Goal: Task Accomplishment & Management: Manage account settings

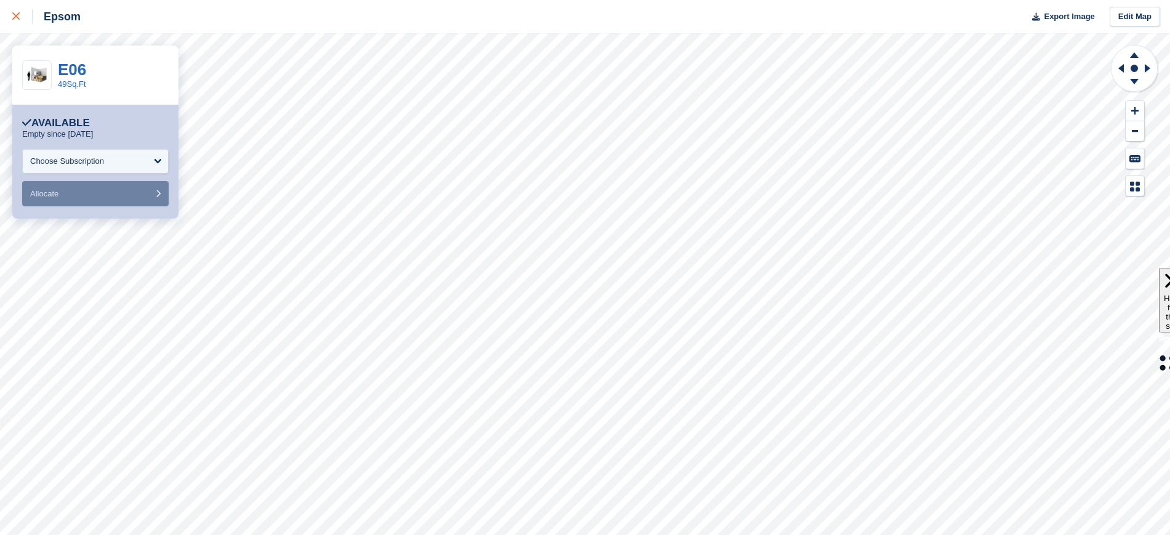
click at [11, 17] on link at bounding box center [16, 16] width 33 height 33
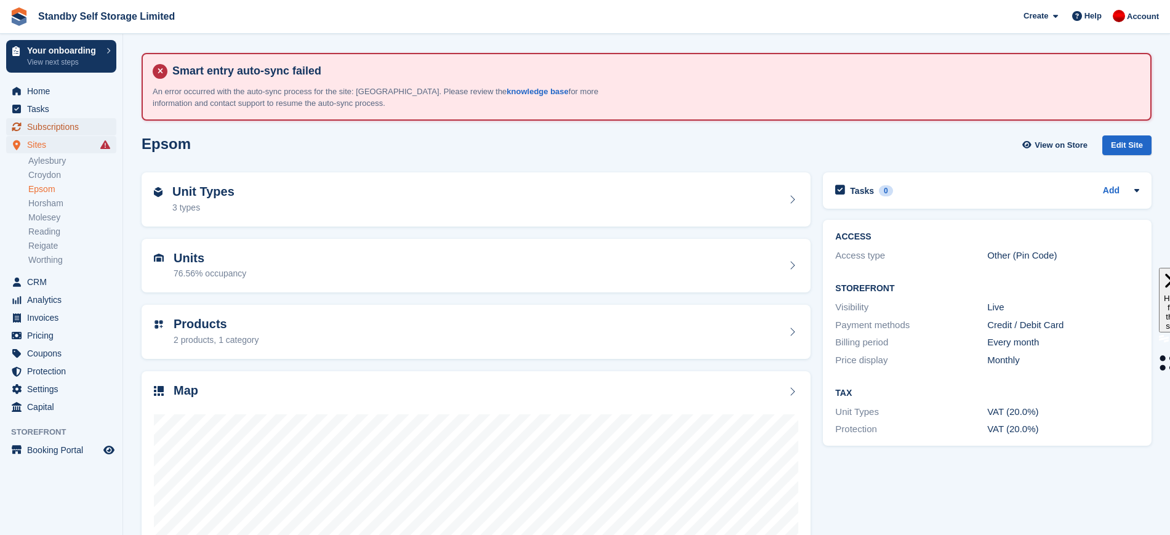
click at [61, 127] on span "Subscriptions" at bounding box center [64, 126] width 74 height 17
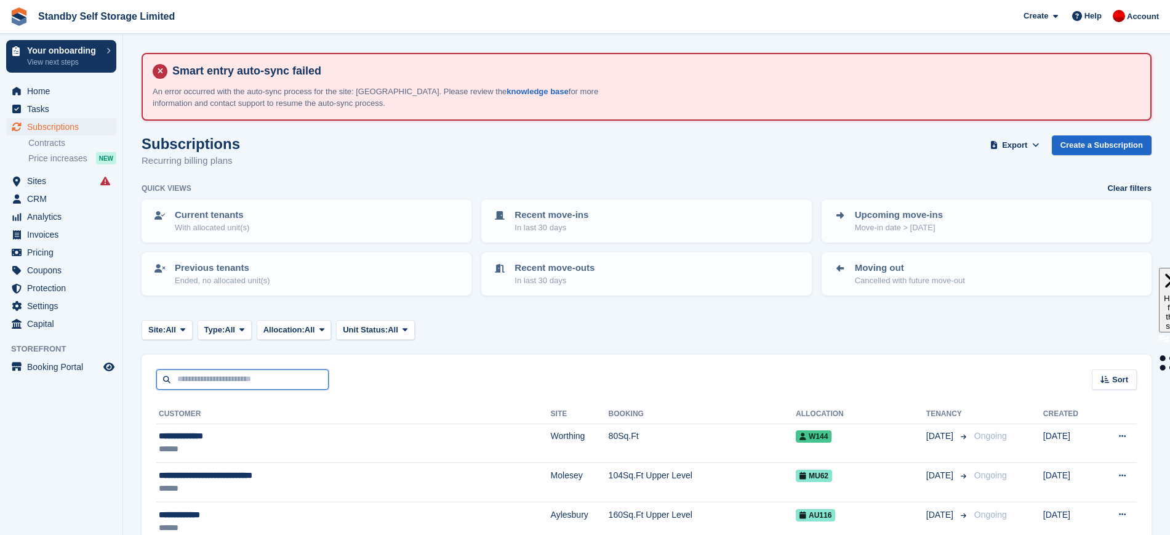
click at [275, 376] on input "text" at bounding box center [242, 379] width 172 height 20
type input "****"
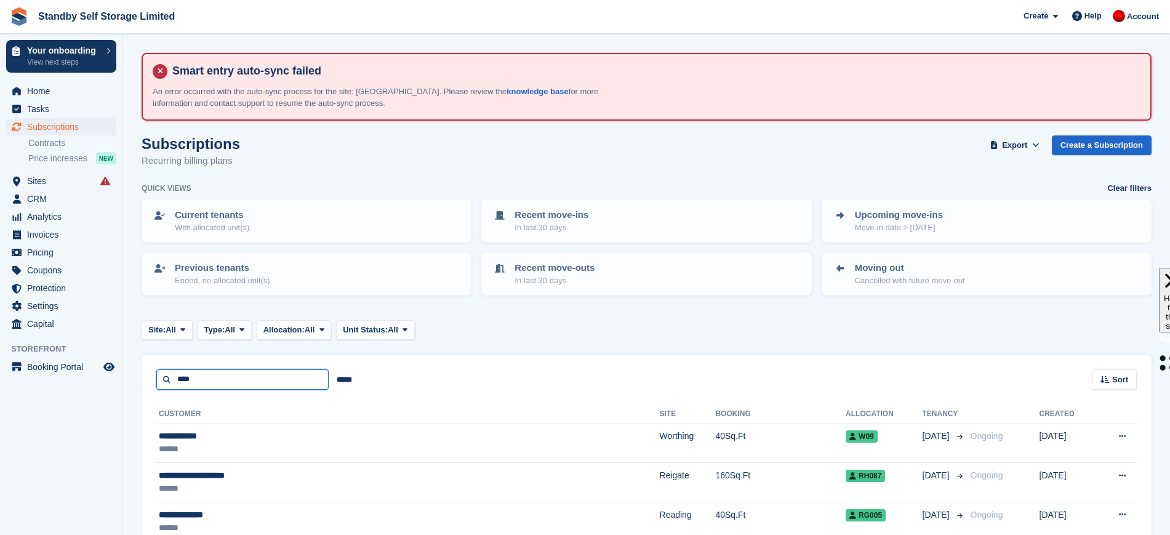
click at [275, 376] on input "****" at bounding box center [242, 379] width 172 height 20
click at [187, 334] on span at bounding box center [183, 330] width 10 height 10
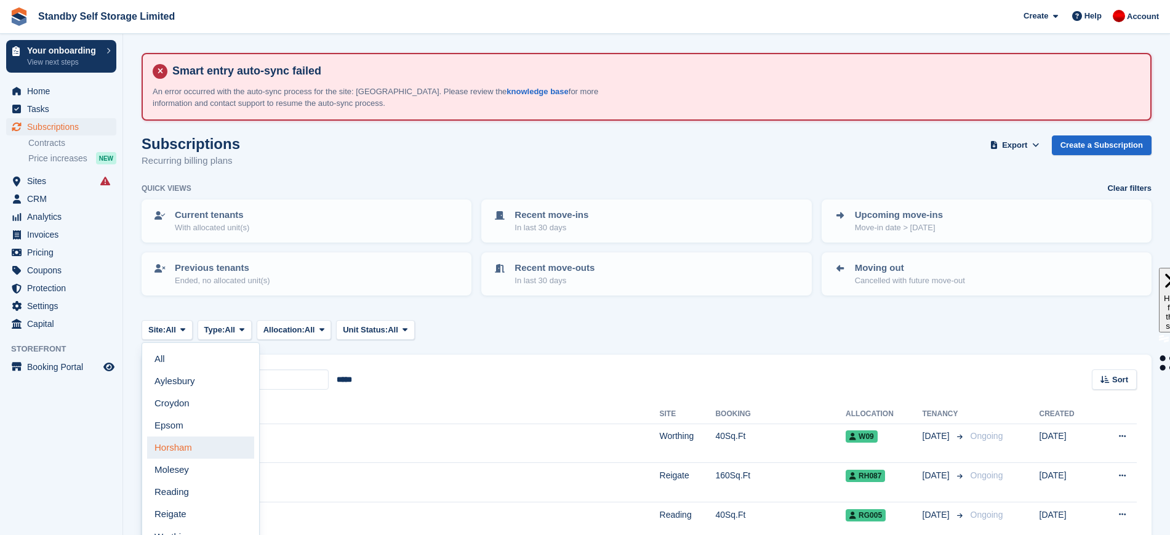
click at [198, 438] on link "Horsham" at bounding box center [200, 447] width 107 height 22
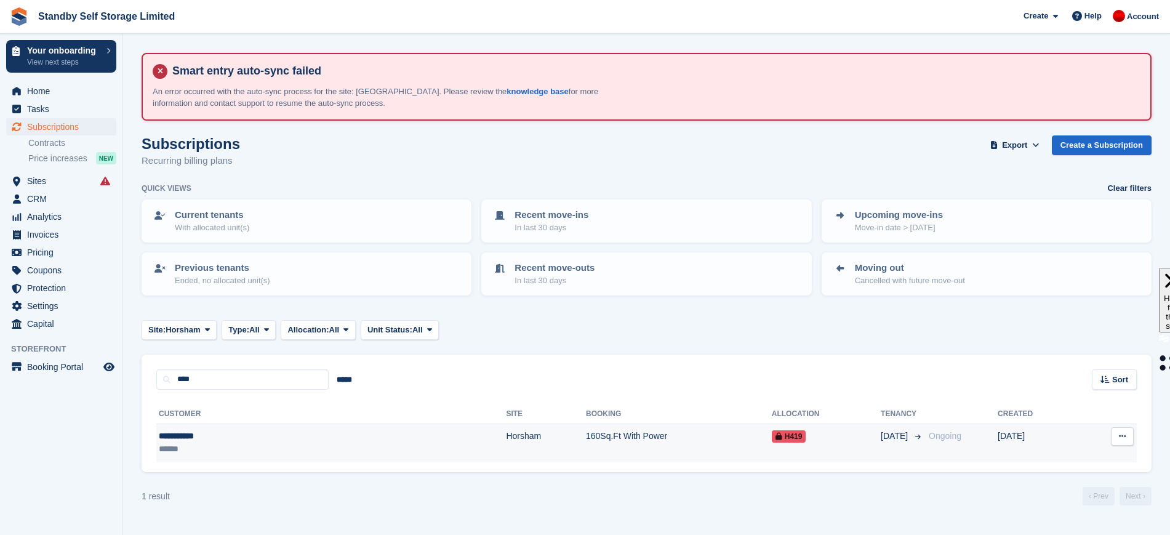
click at [587, 445] on td "160Sq.Ft With Power" at bounding box center [679, 443] width 186 height 39
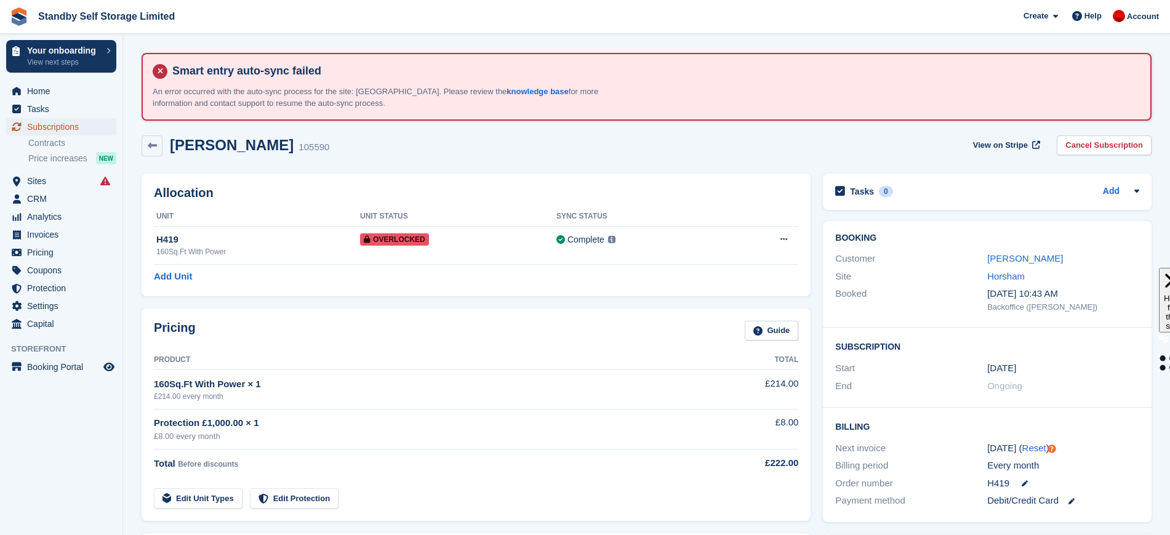
click at [25, 129] on link "Subscriptions" at bounding box center [61, 126] width 110 height 17
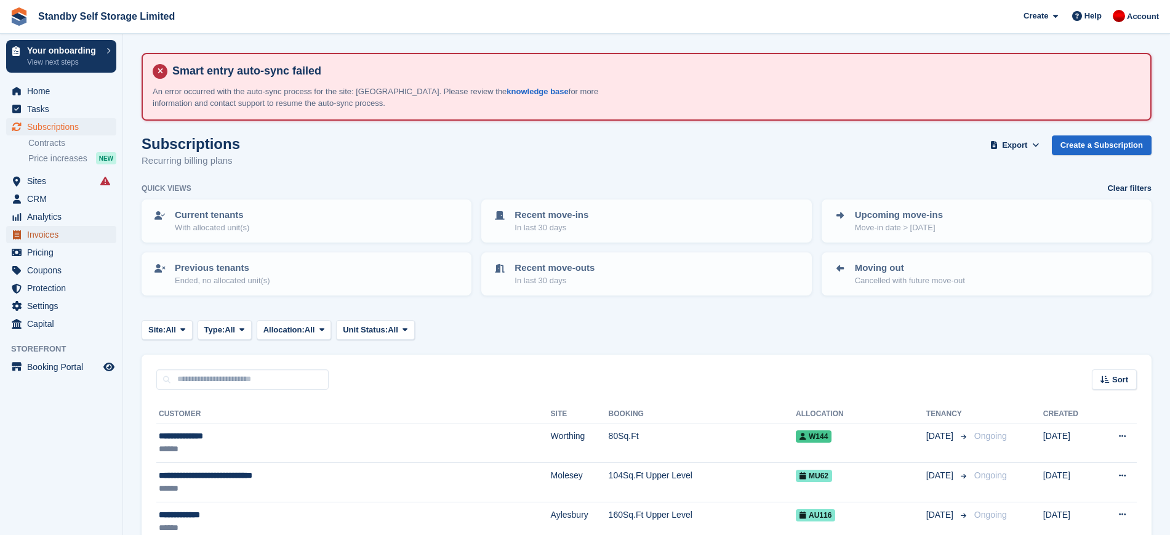
click at [71, 233] on span "Invoices" at bounding box center [64, 234] width 74 height 17
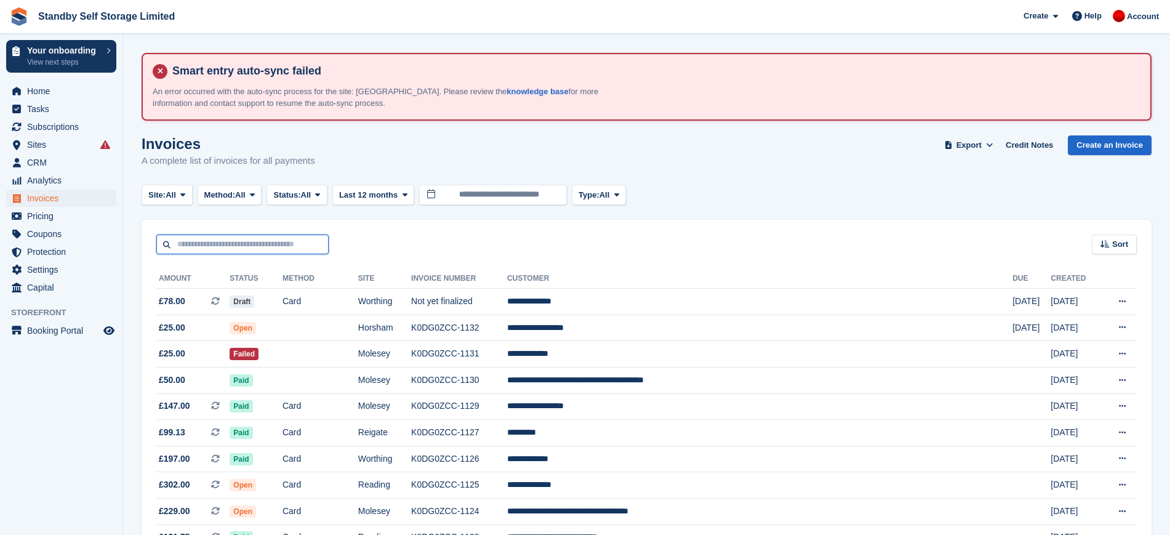
click at [259, 248] on input "text" at bounding box center [242, 245] width 172 height 20
type input "*****"
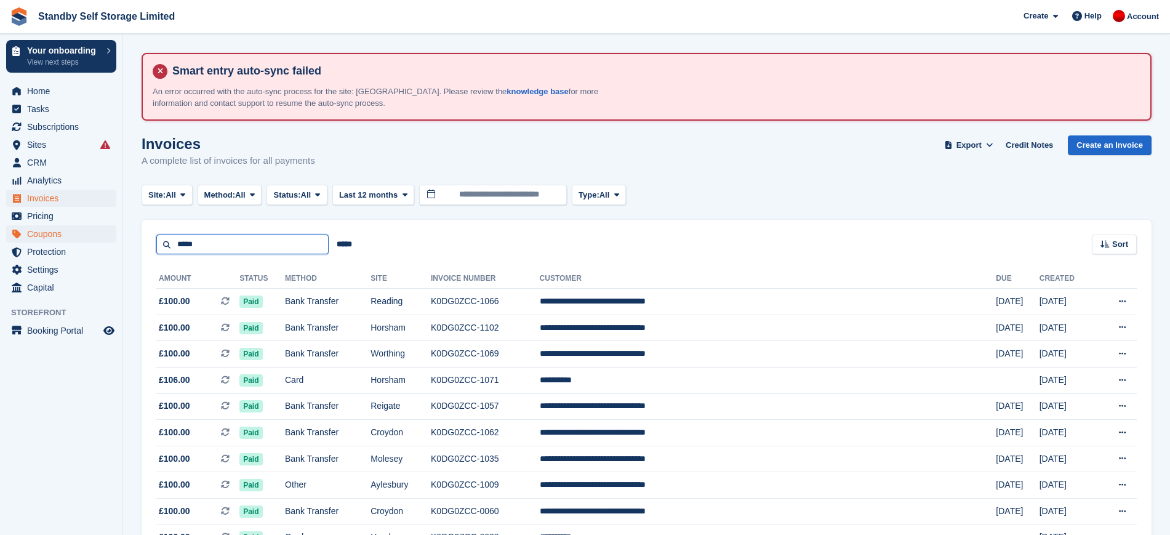
drag, startPoint x: 226, startPoint y: 238, endPoint x: 53, endPoint y: 239, distance: 173.0
click at [53, 239] on div "Your onboarding View next steps Home Tasks Subscriptions Subscriptions Subscrip…" at bounding box center [585, 384] width 1170 height 769
click at [41, 85] on span "Home" at bounding box center [64, 90] width 74 height 17
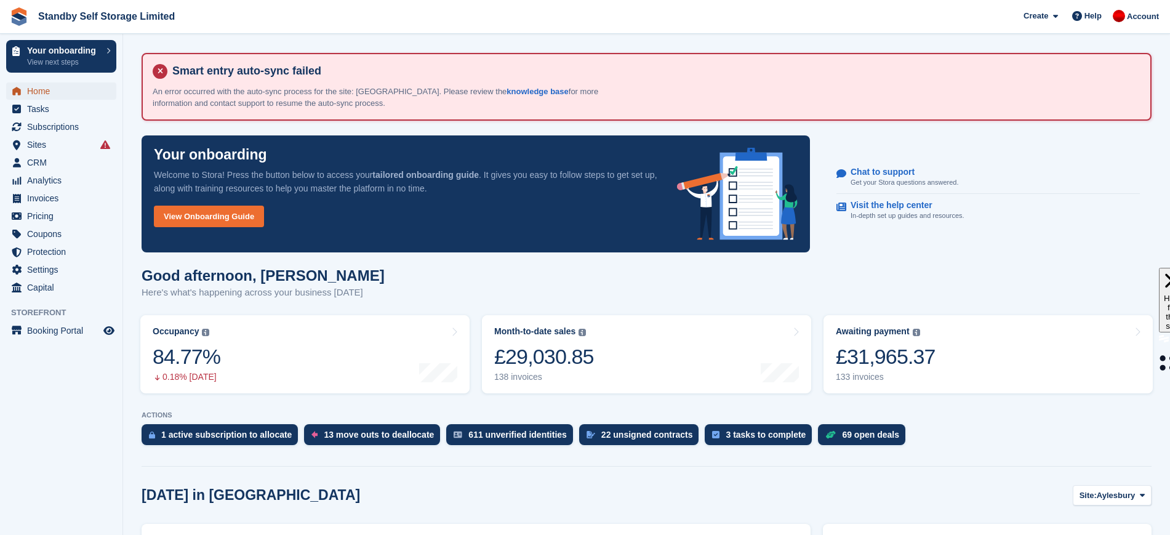
click at [83, 90] on span "Home" at bounding box center [64, 90] width 74 height 17
click at [483, 276] on div "Good afternoon, [PERSON_NAME] Here's what's happening across your business [DAT…" at bounding box center [647, 290] width 1010 height 47
click at [289, 372] on link "Occupancy The percentage of all currently allocated units in terms of area. Inc…" at bounding box center [304, 354] width 329 height 78
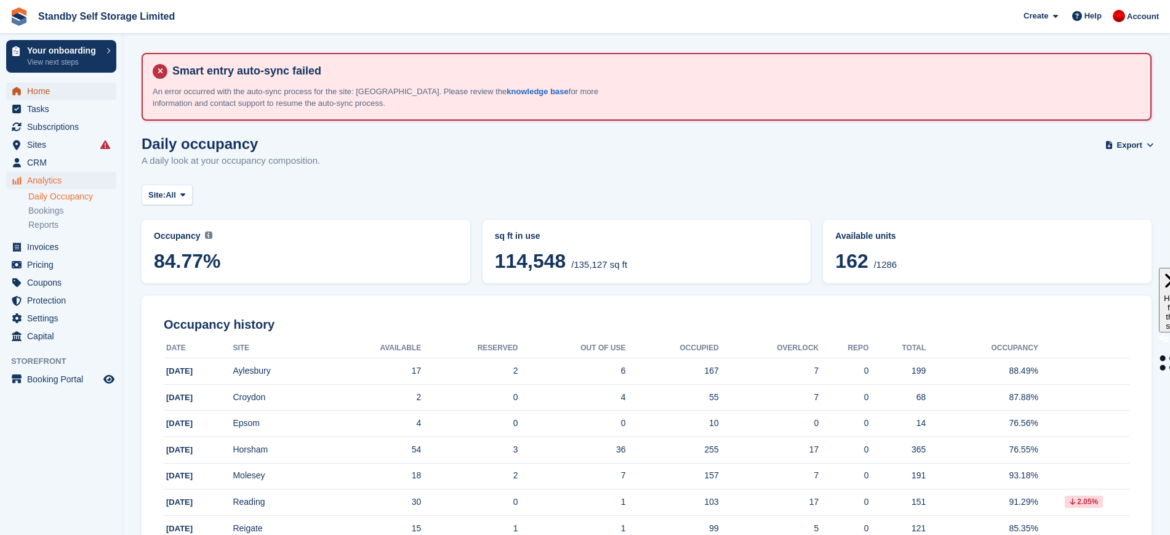
click at [63, 89] on span "Home" at bounding box center [64, 90] width 74 height 17
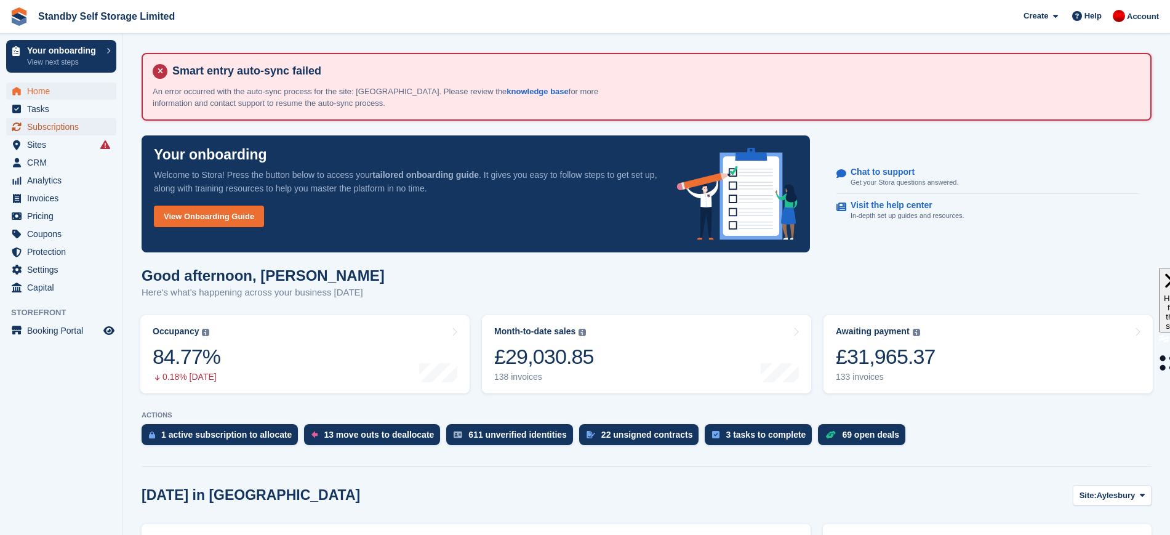
click at [38, 124] on span "Subscriptions" at bounding box center [64, 126] width 74 height 17
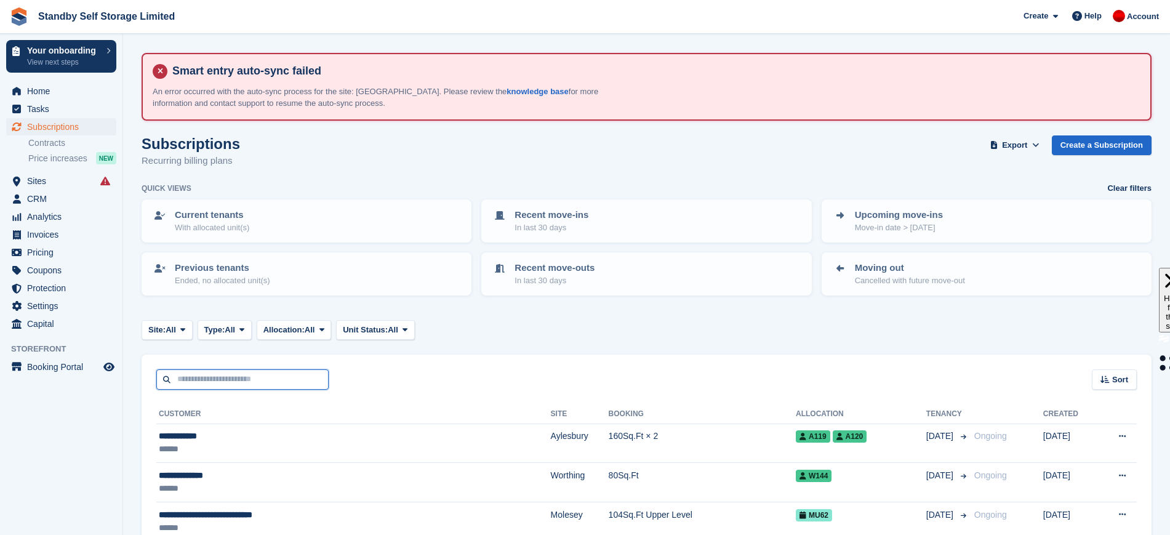
type input "******"
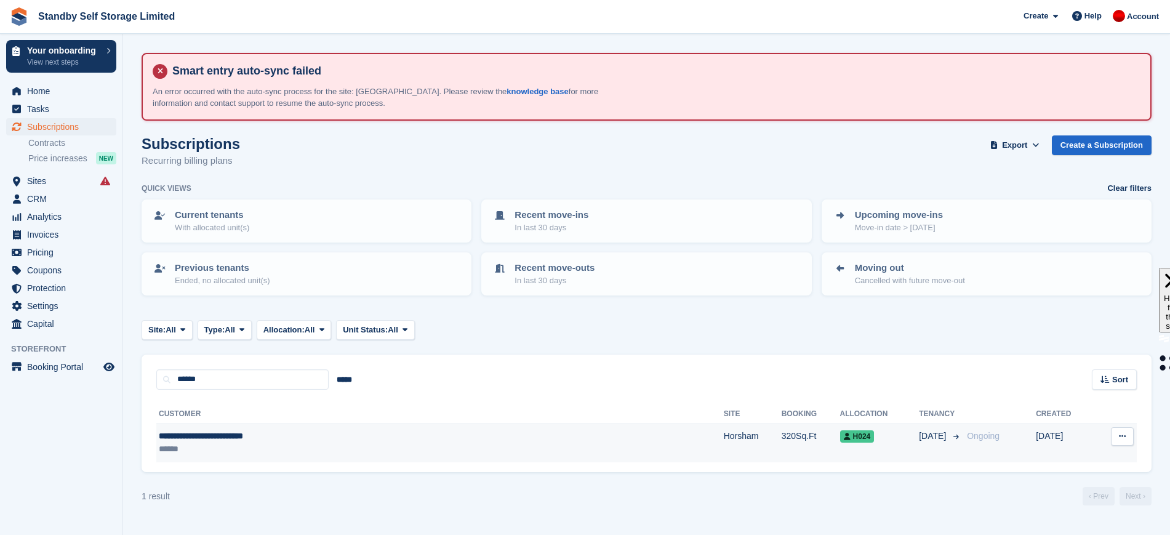
click at [303, 430] on div "**********" at bounding box center [329, 436] width 340 height 13
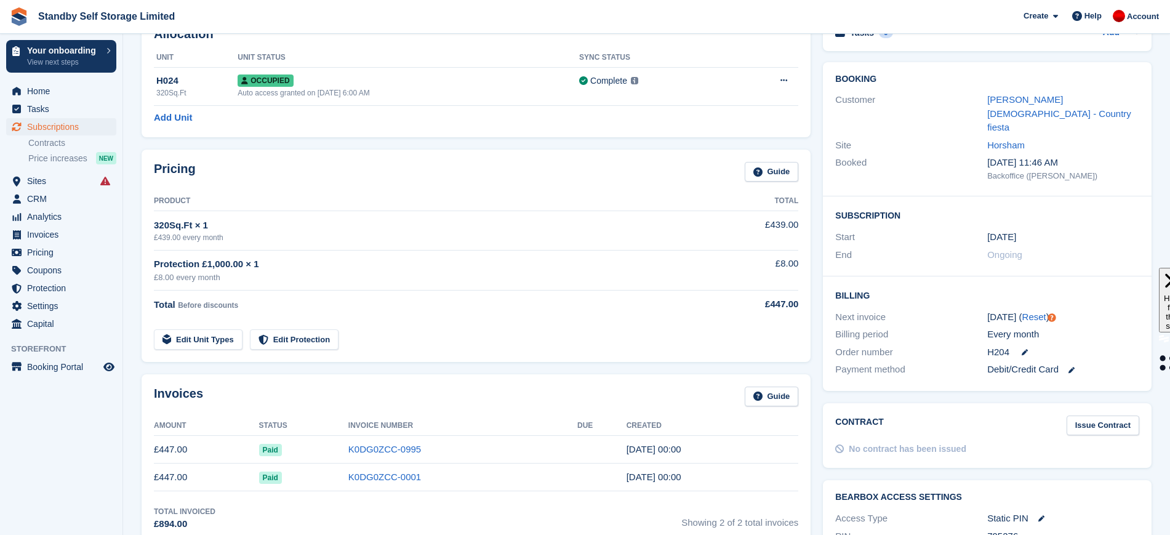
scroll to position [161, 0]
click at [390, 449] on link "K0DG0ZCC-0995" at bounding box center [384, 447] width 73 height 10
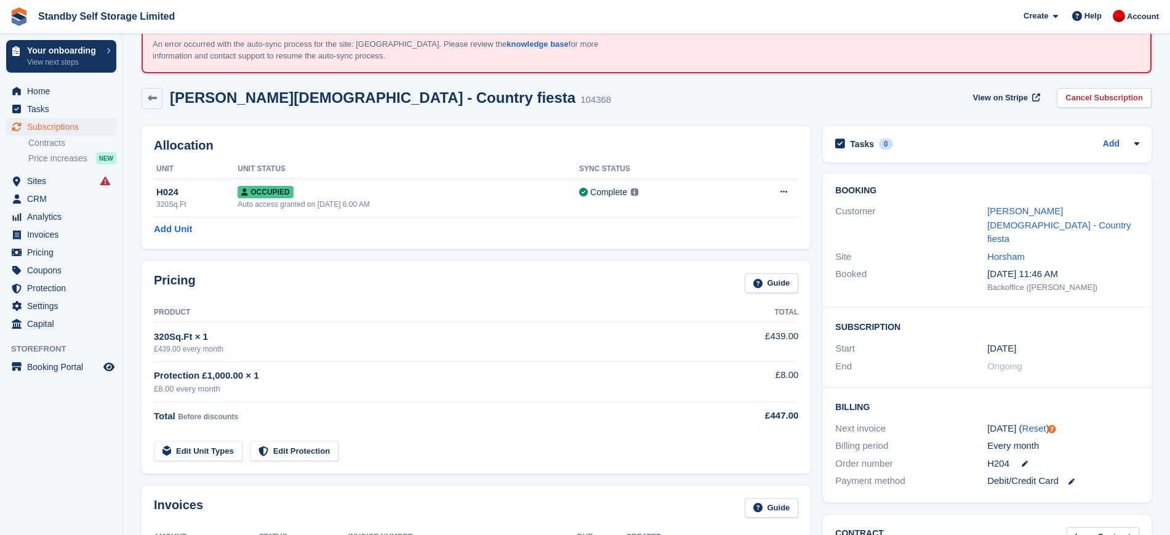
scroll to position [45, 0]
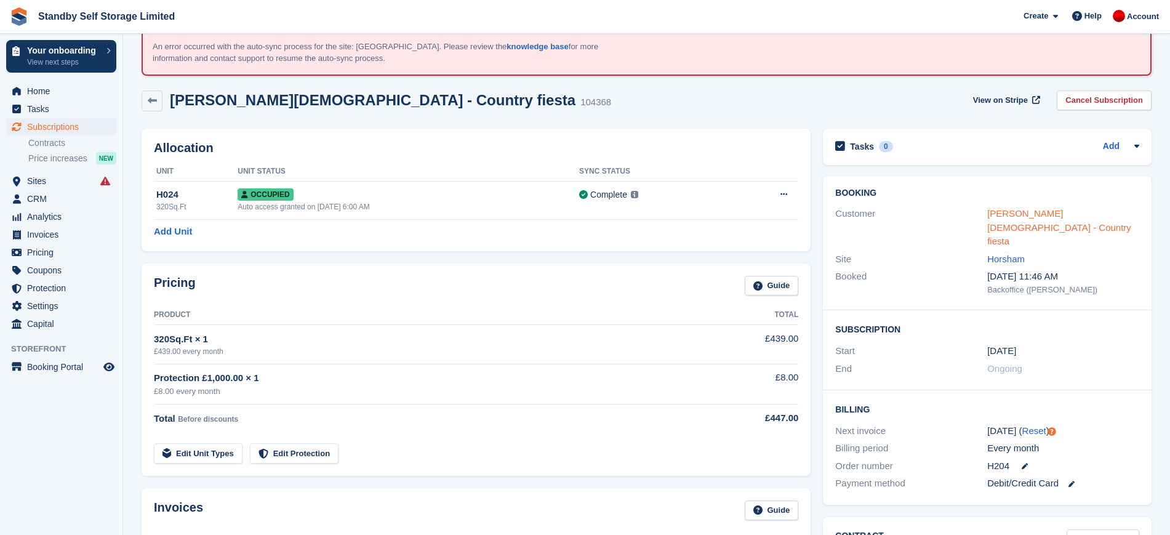
click at [1023, 211] on link "Debbie Gay - Country fiesta" at bounding box center [1059, 227] width 144 height 38
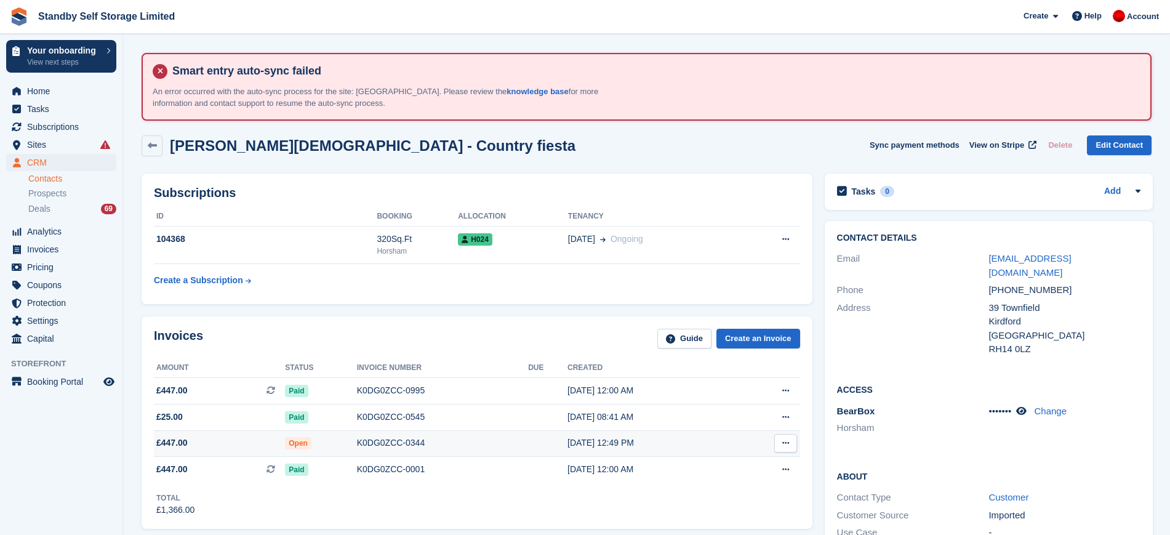
click at [393, 447] on div "K0DG0ZCC-0344" at bounding box center [442, 442] width 171 height 13
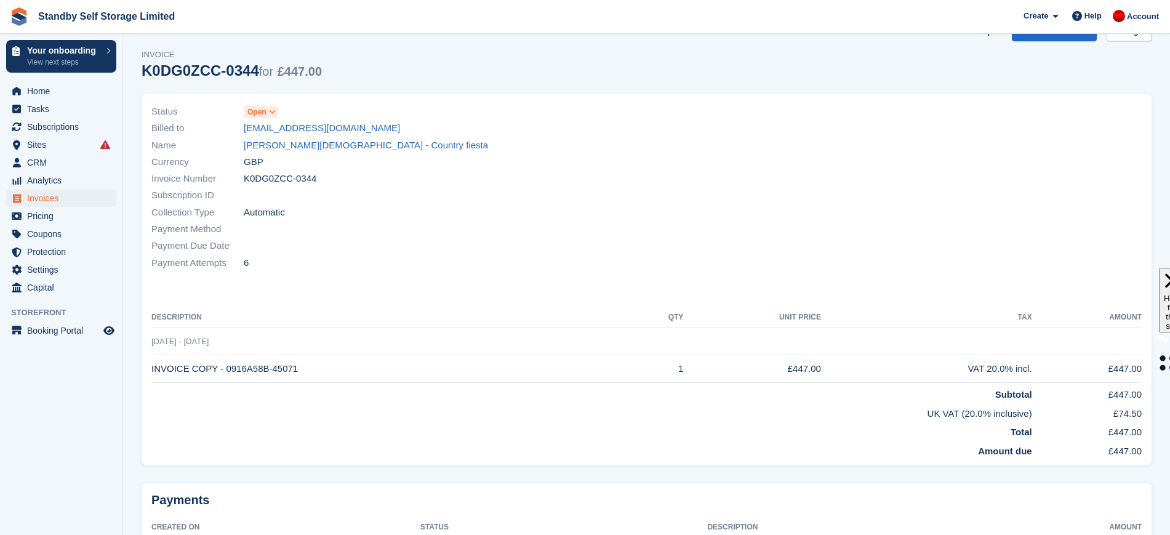
scroll to position [112, 0]
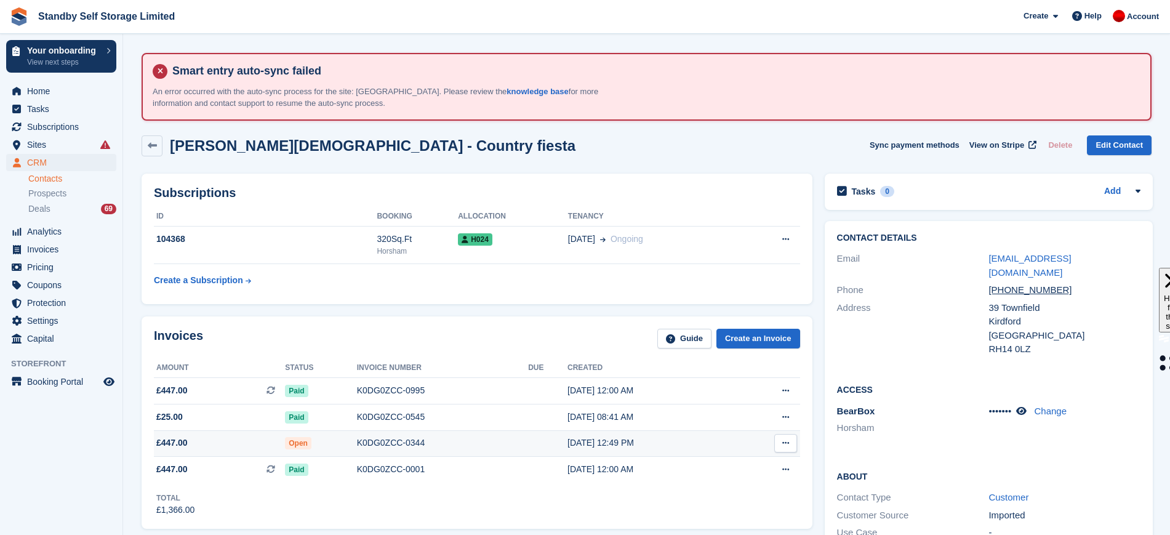
click at [380, 435] on td "K0DG0ZCC-0344" at bounding box center [442, 443] width 171 height 26
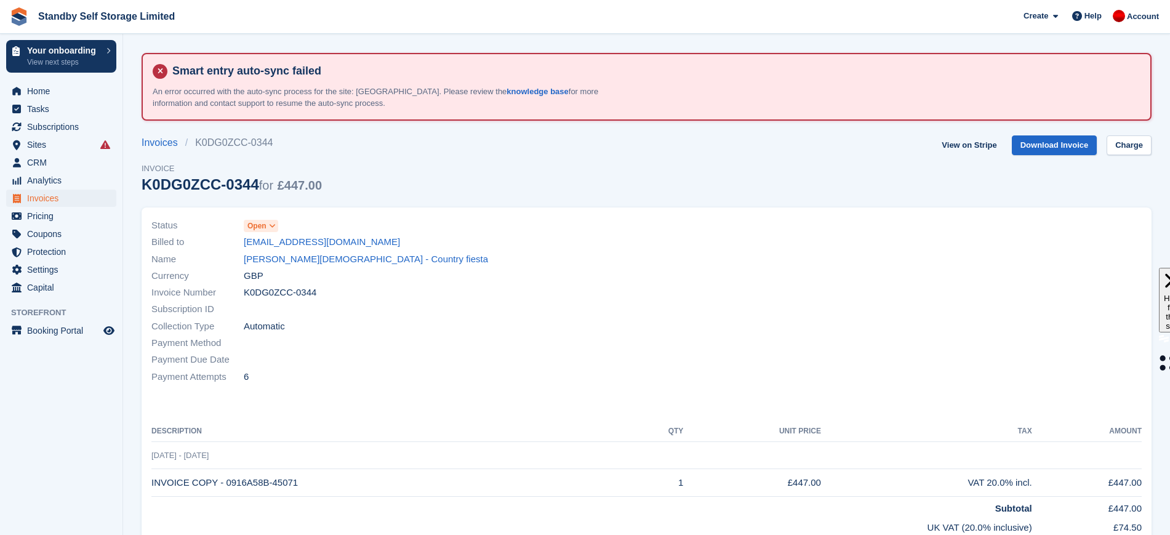
drag, startPoint x: 300, startPoint y: 488, endPoint x: 150, endPoint y: 489, distance: 150.8
click at [150, 489] on div "Status Open Billed to [EMAIL_ADDRESS][DOMAIN_NAME] Name [PERSON_NAME][DEMOGRAPH…" at bounding box center [647, 393] width 1010 height 372
click at [366, 410] on div "Status Open Billed to [EMAIL_ADDRESS][DOMAIN_NAME] Name [PERSON_NAME][DEMOGRAPH…" at bounding box center [647, 393] width 1010 height 372
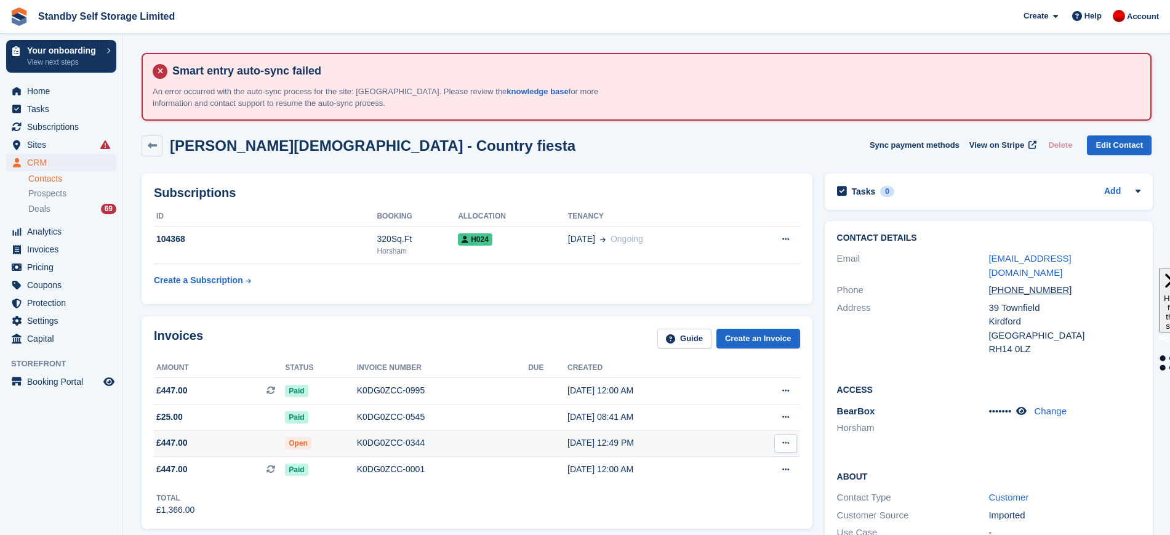
click at [376, 441] on div "K0DG0ZCC-0344" at bounding box center [442, 442] width 171 height 13
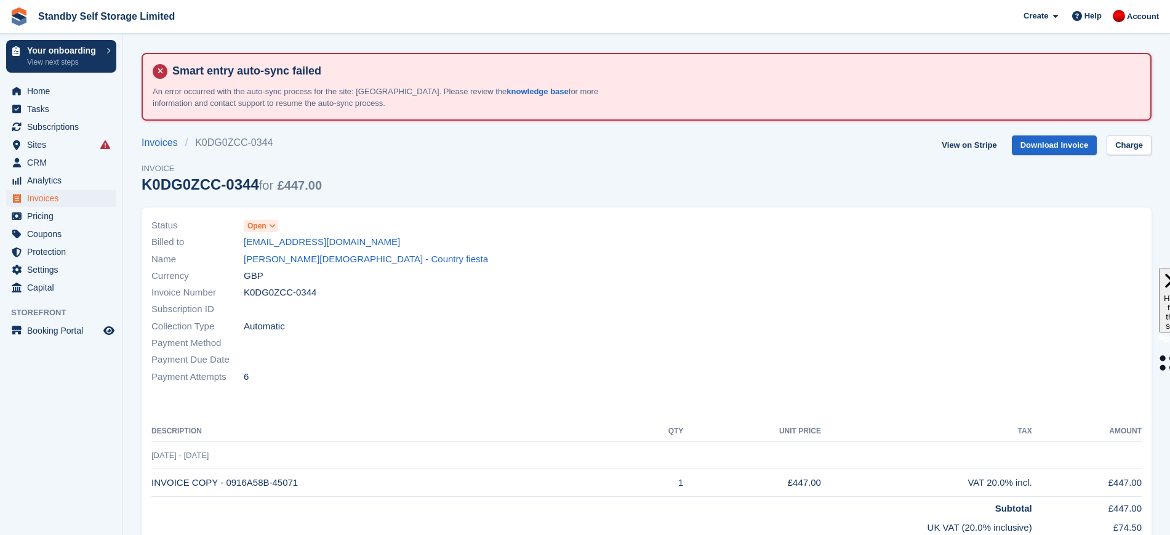
drag, startPoint x: 293, startPoint y: 481, endPoint x: 222, endPoint y: 486, distance: 71.0
click at [222, 486] on td "INVOICE COPY - 0916A58B-45071" at bounding box center [392, 483] width 482 height 28
click at [71, 88] on span "Home" at bounding box center [64, 90] width 74 height 17
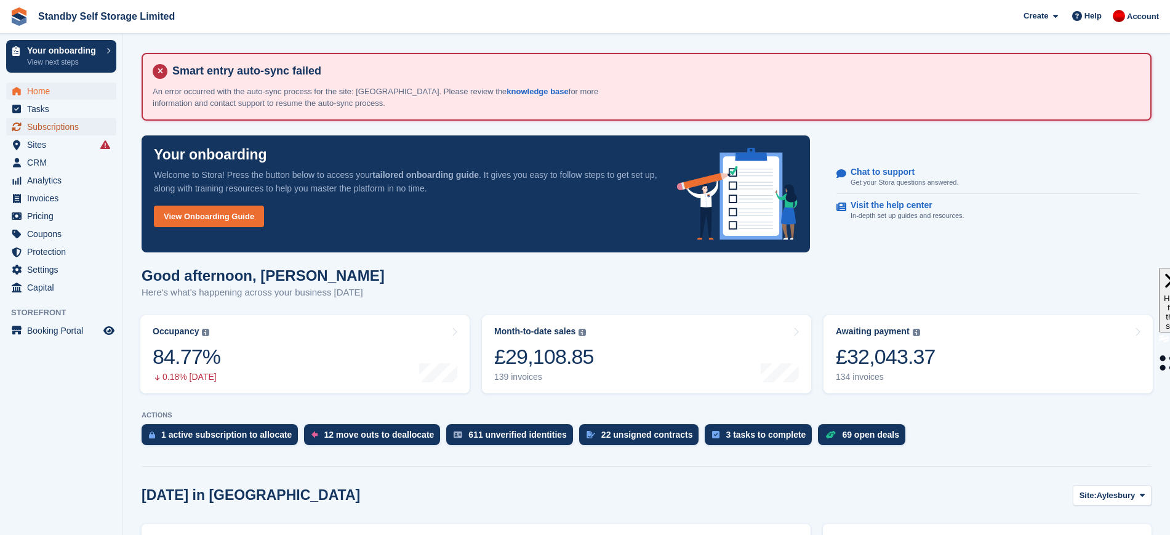
click at [74, 123] on span "Subscriptions" at bounding box center [64, 126] width 74 height 17
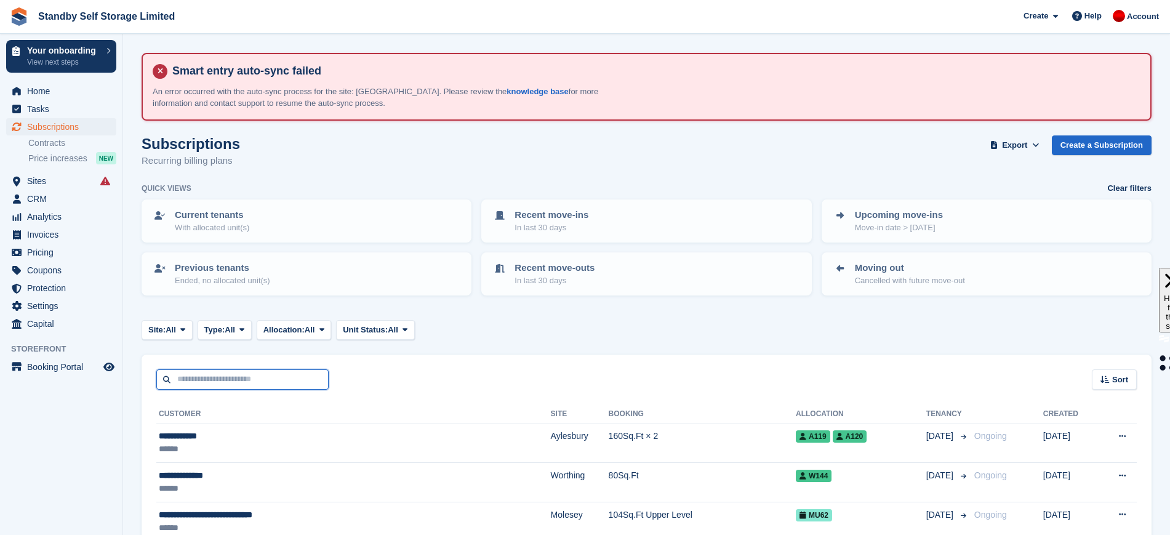
click at [269, 372] on input "text" at bounding box center [242, 379] width 172 height 20
click at [248, 381] on input "***" at bounding box center [242, 379] width 172 height 20
type input "***"
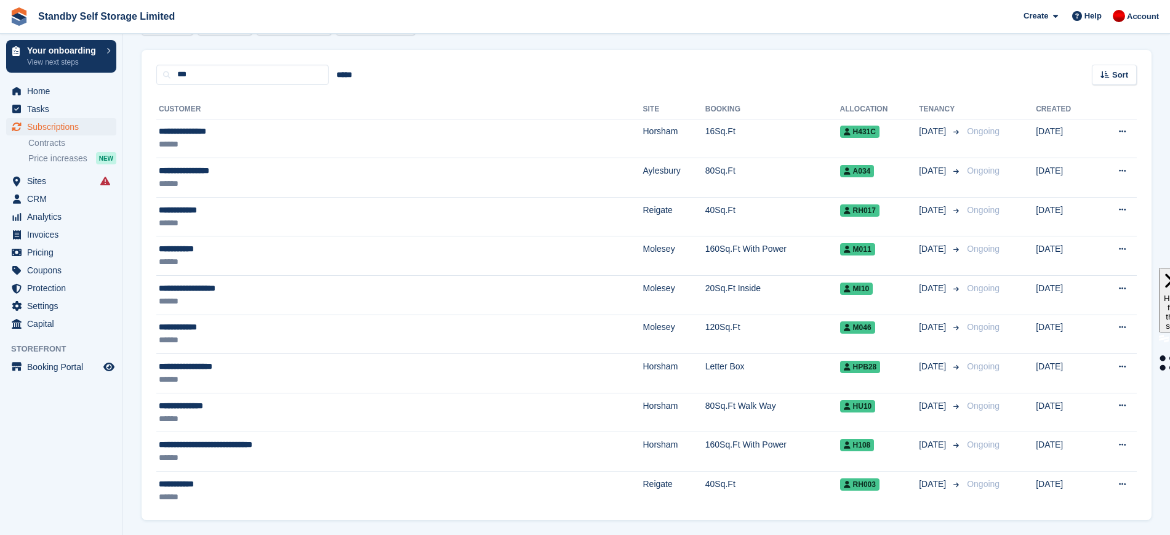
scroll to position [308, 0]
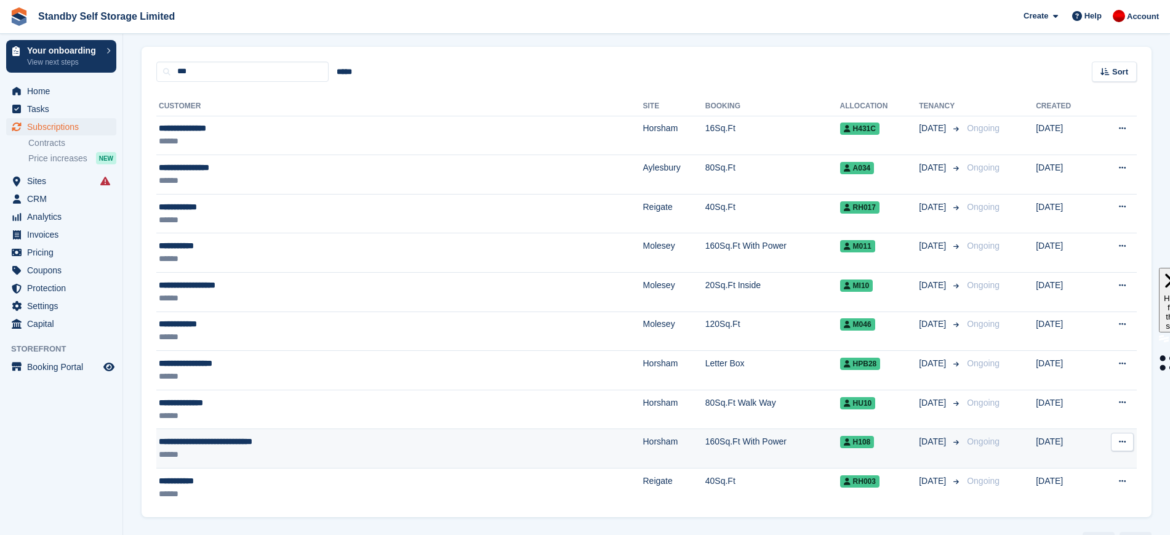
click at [643, 454] on td "Horsham" at bounding box center [674, 448] width 62 height 39
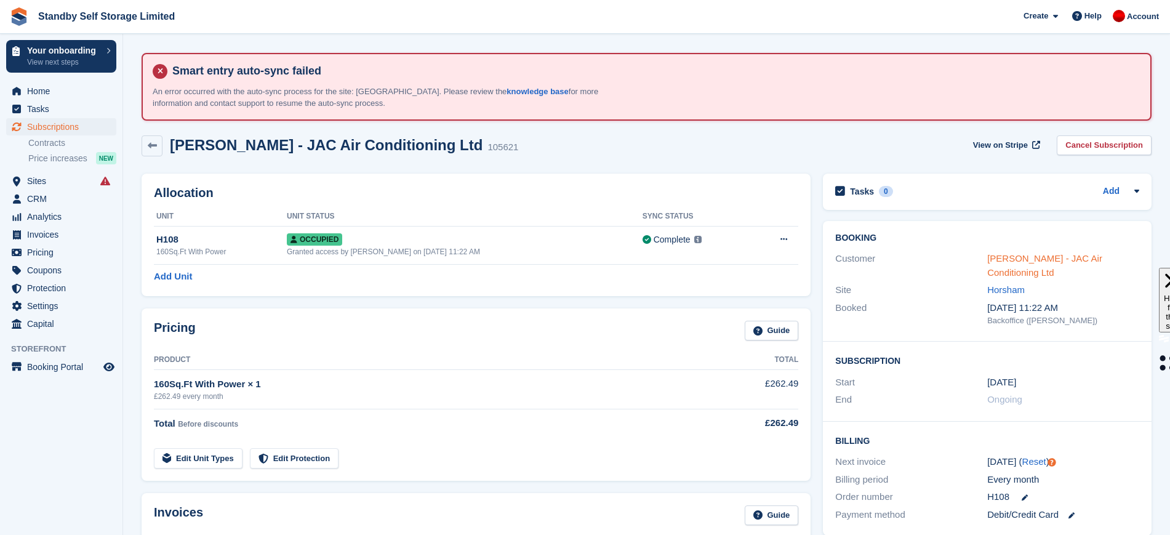
click at [1034, 254] on link "Jay Collyer - JAC Air Conditioning Ltd" at bounding box center [1044, 265] width 115 height 25
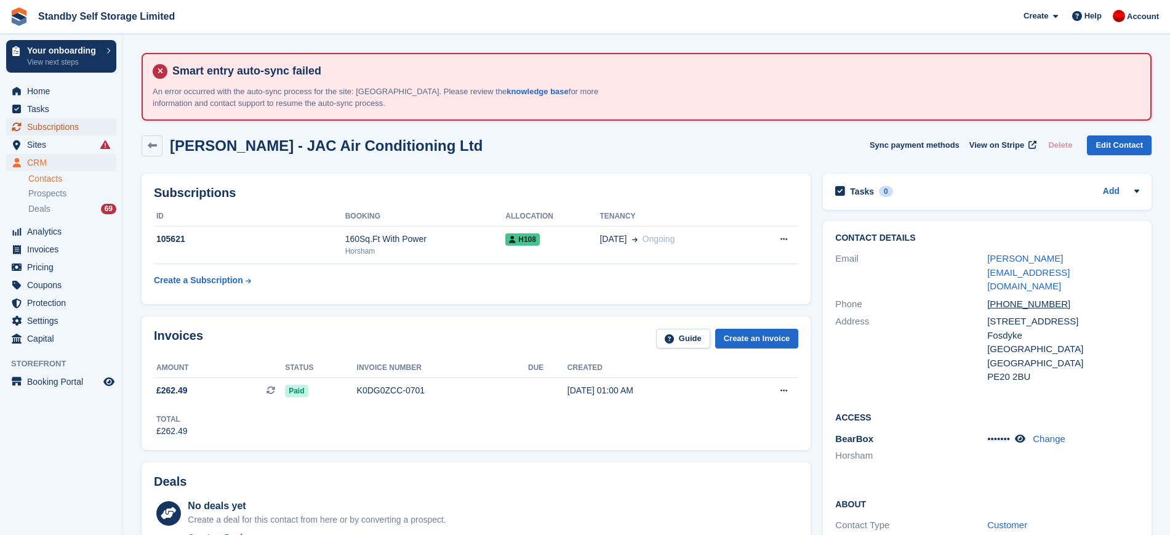
click at [69, 127] on span "Subscriptions" at bounding box center [64, 126] width 74 height 17
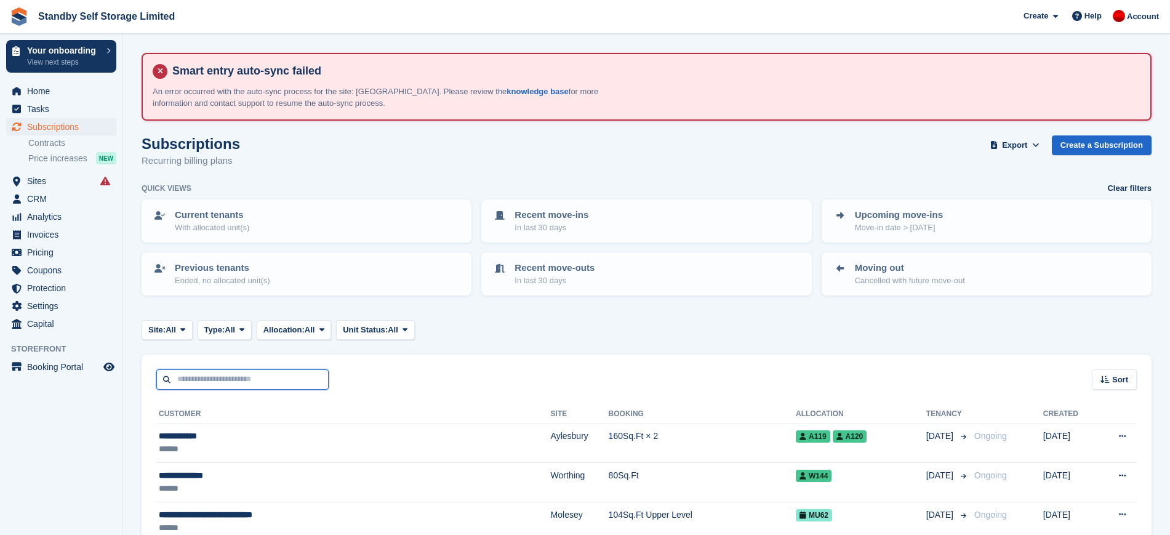
click at [217, 379] on input "text" at bounding box center [242, 379] width 172 height 20
type input "**"
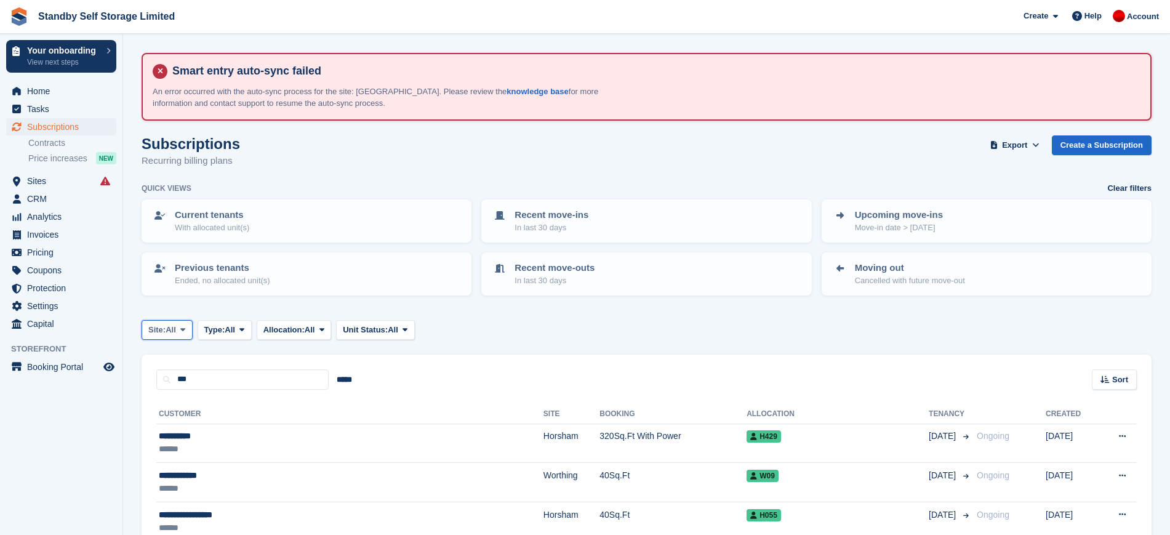
click at [185, 334] on button "Site: All" at bounding box center [167, 330] width 51 height 20
click at [188, 456] on link "Horsham" at bounding box center [200, 447] width 107 height 22
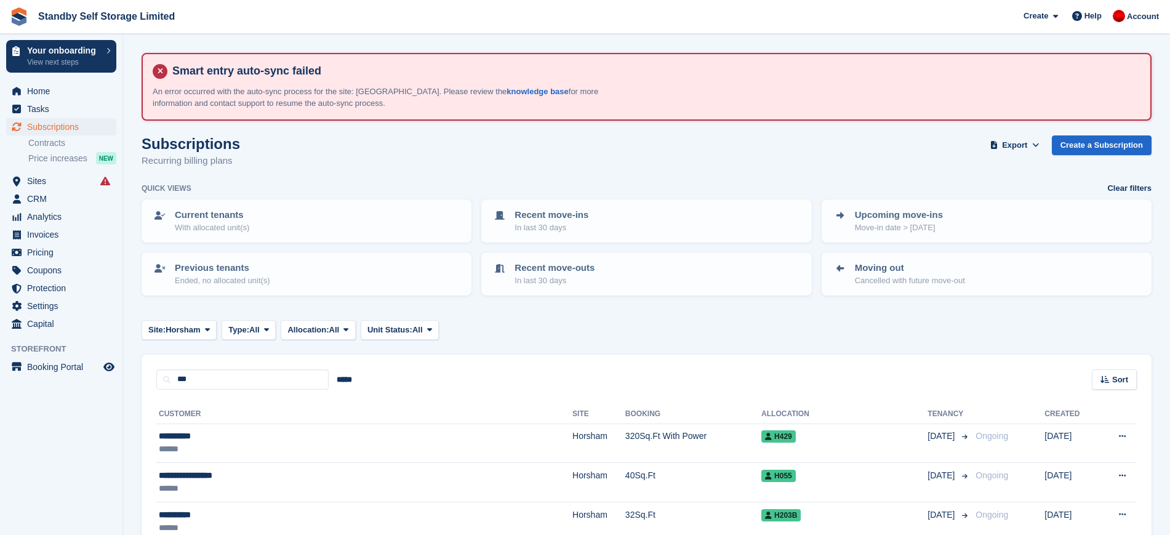
scroll to position [152, 0]
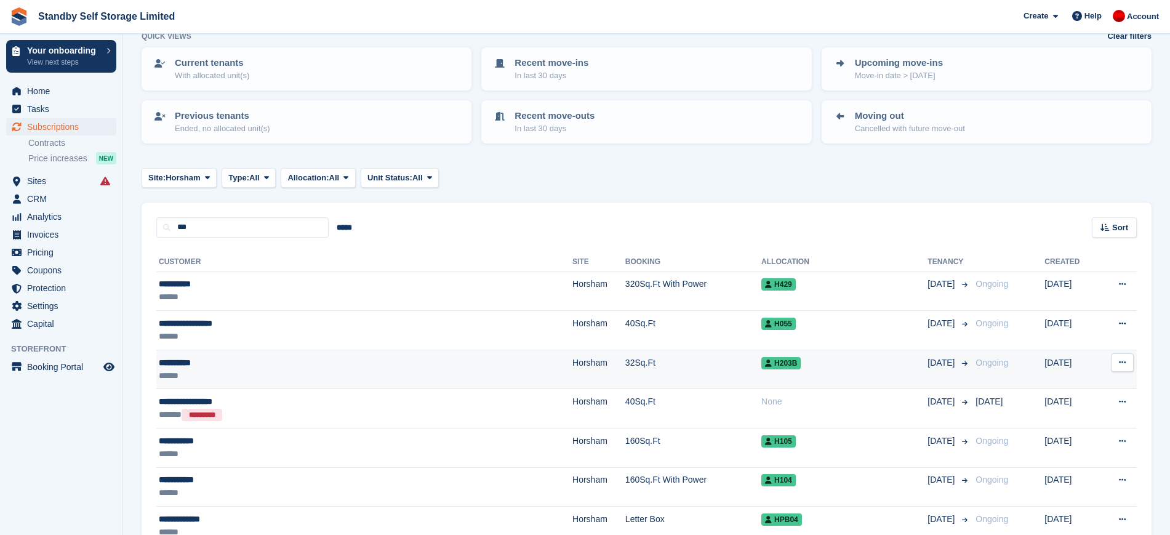
click at [625, 362] on td "32Sq.Ft" at bounding box center [693, 369] width 136 height 39
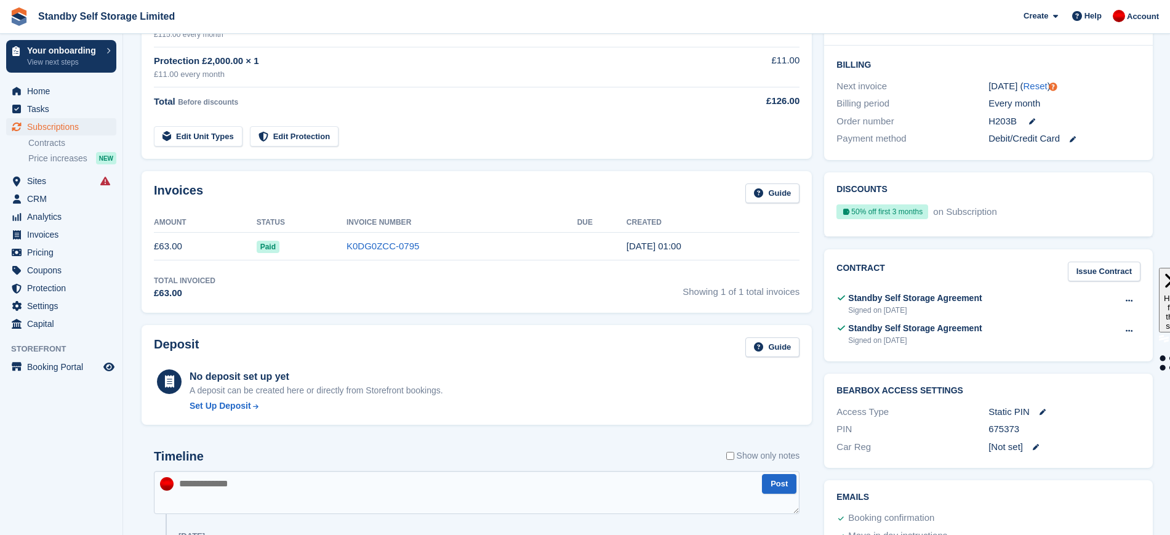
scroll to position [403, 0]
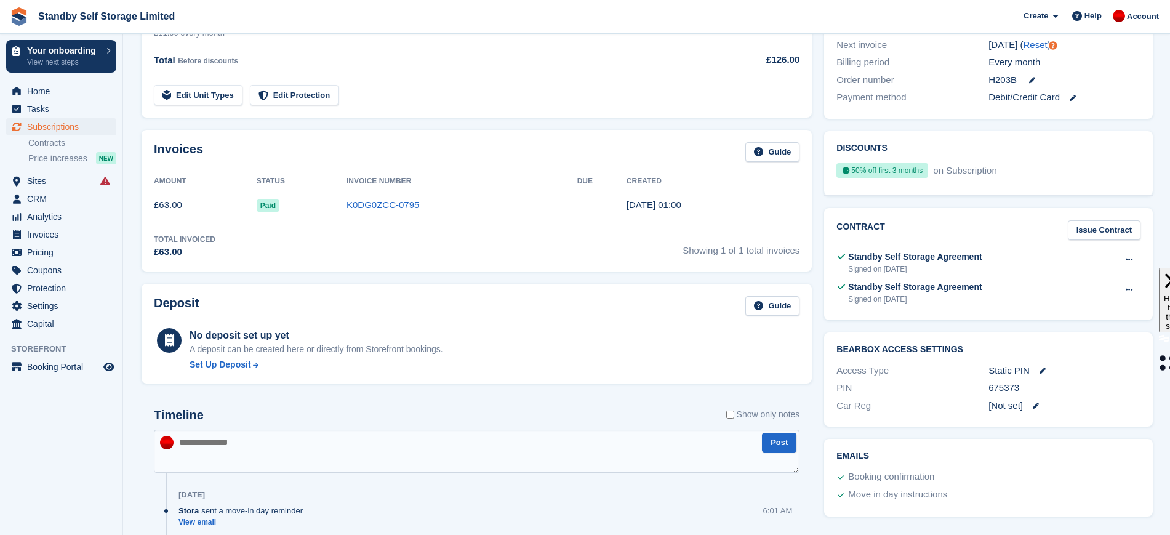
drag, startPoint x: 1029, startPoint y: 387, endPoint x: 987, endPoint y: 387, distance: 42.5
click at [987, 387] on div "PIN 675373" at bounding box center [989, 388] width 304 height 18
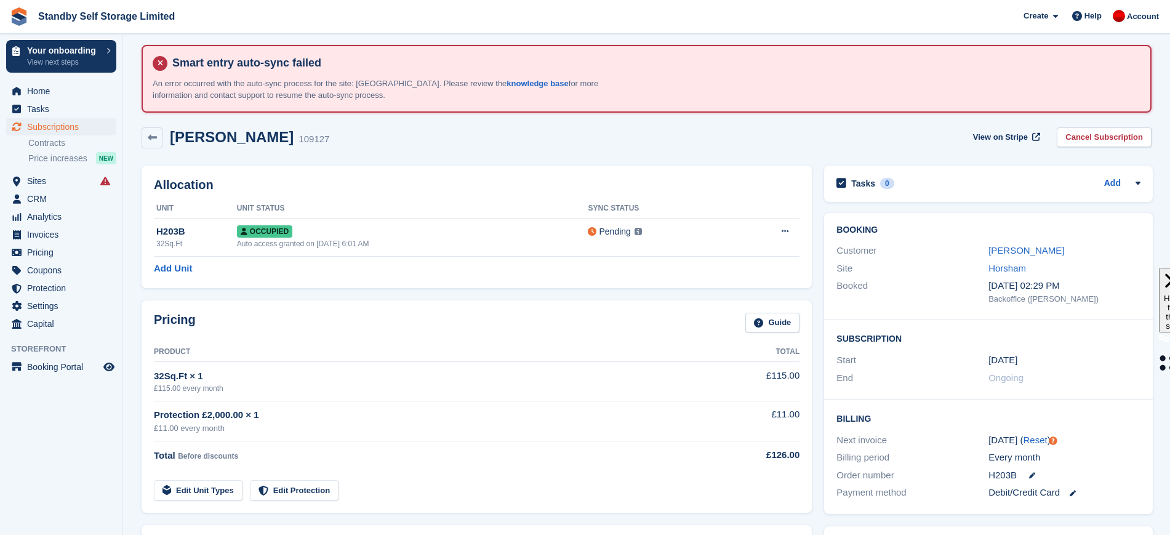
scroll to position [0, 0]
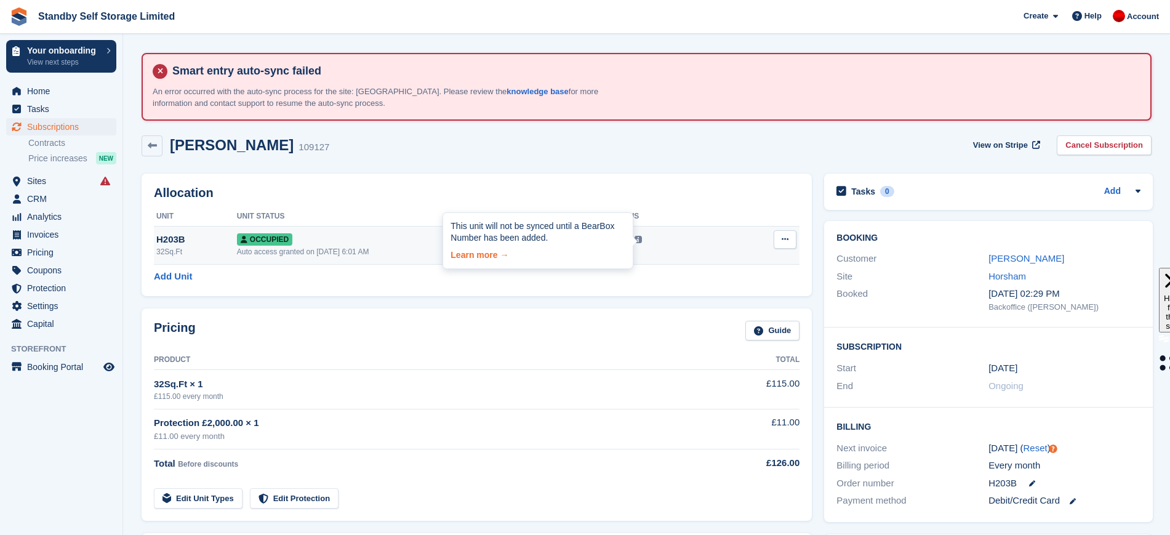
click at [487, 257] on link "Learn more →" at bounding box center [538, 252] width 175 height 17
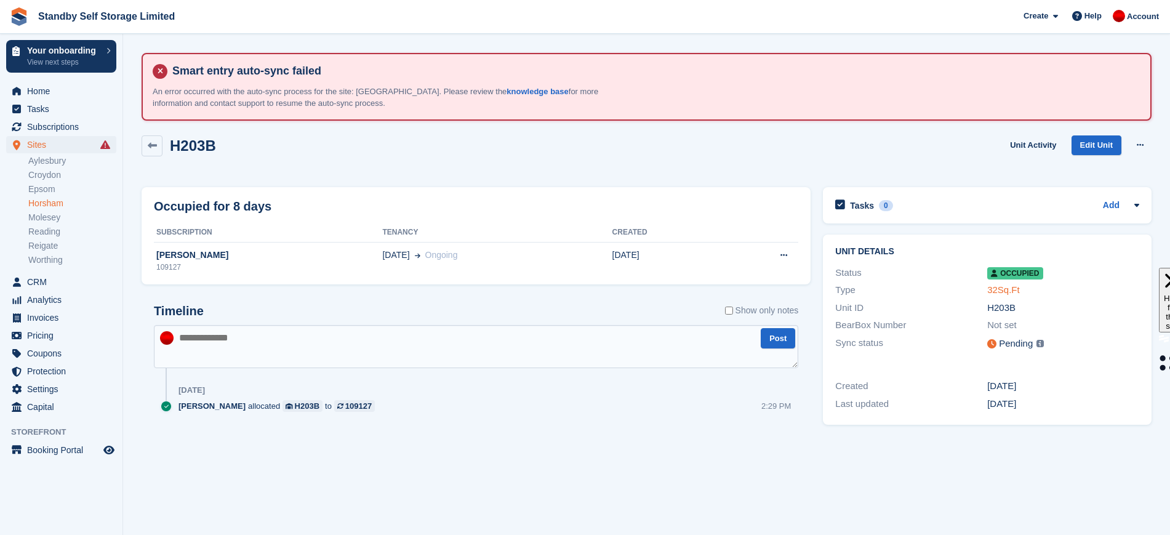
click at [996, 289] on link "32Sq.Ft" at bounding box center [1003, 289] width 33 height 10
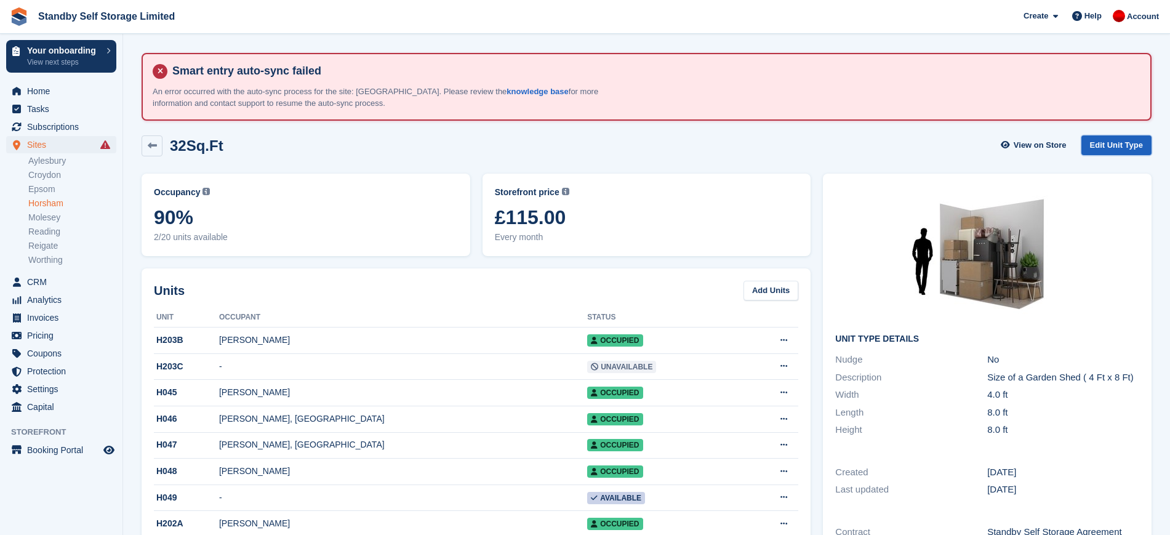
click at [1131, 138] on link "Edit Unit Type" at bounding box center [1117, 145] width 70 height 20
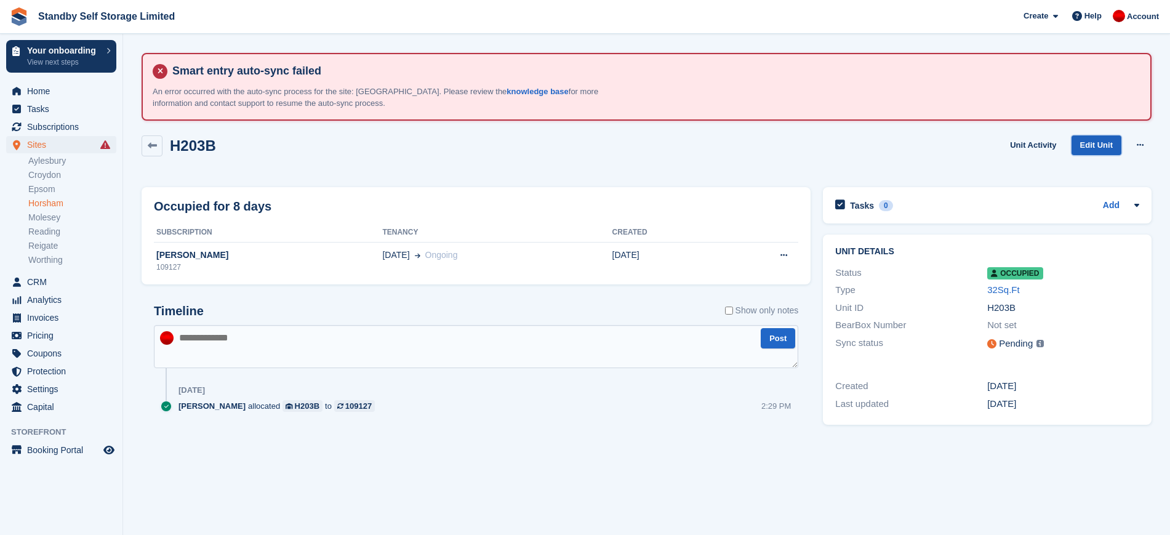
click at [1104, 142] on link "Edit Unit" at bounding box center [1097, 145] width 50 height 20
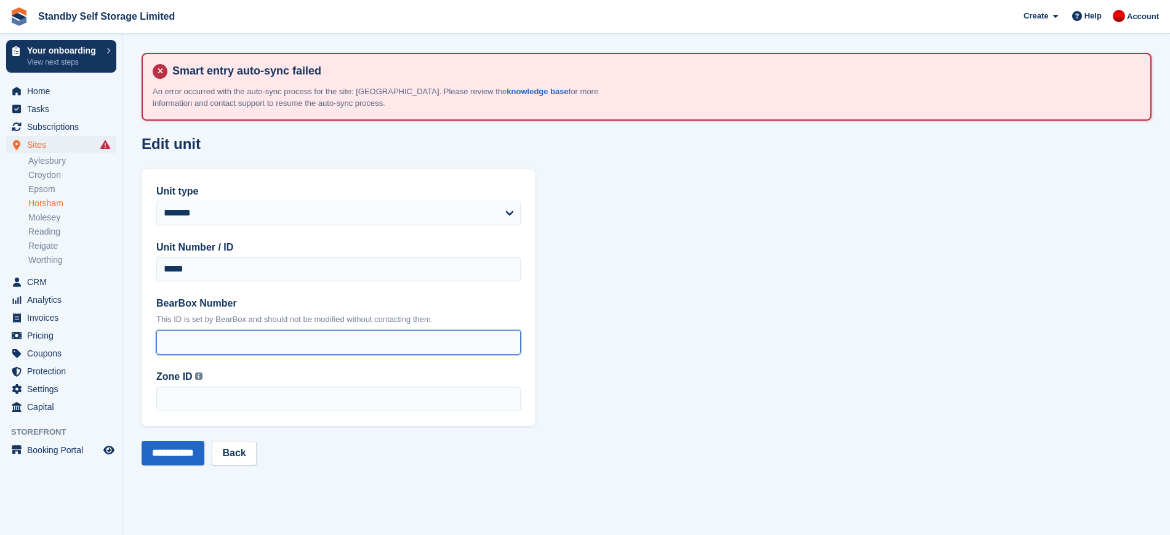
click at [299, 334] on input "BearBox Number" at bounding box center [338, 342] width 364 height 25
type input "*****"
click at [182, 462] on input "**********" at bounding box center [173, 453] width 63 height 25
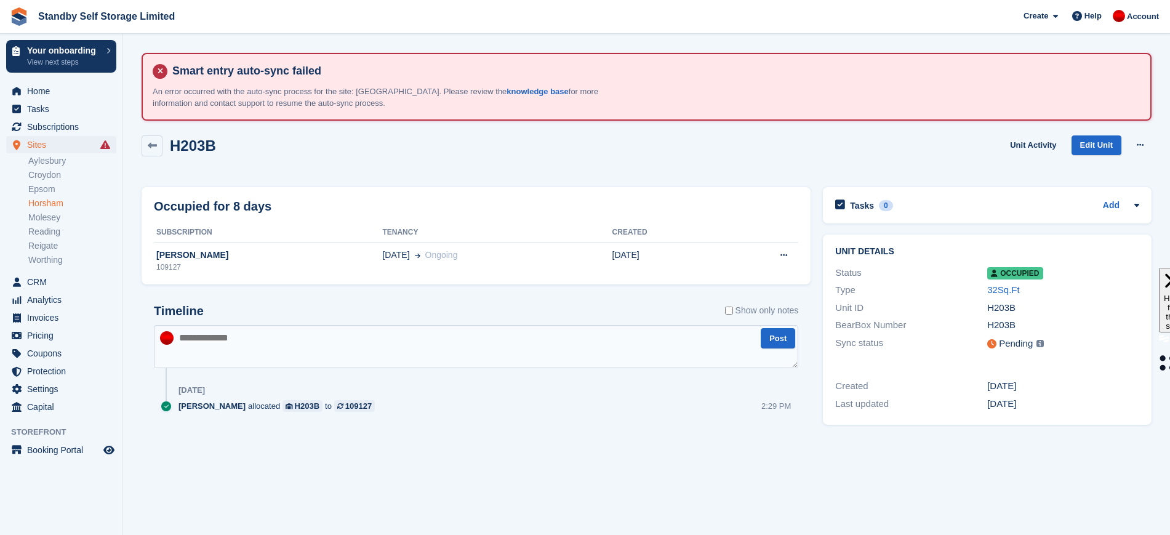
click at [48, 209] on li "Horsham" at bounding box center [75, 203] width 94 height 13
click at [44, 200] on link "Horsham" at bounding box center [72, 204] width 88 height 12
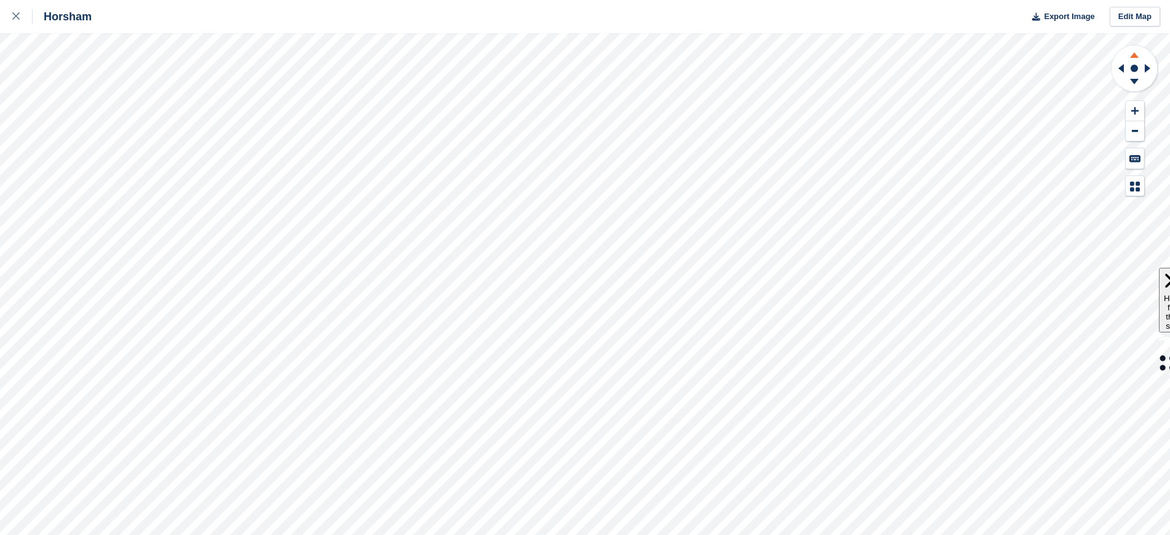
click at [1132, 54] on icon at bounding box center [1135, 53] width 32 height 15
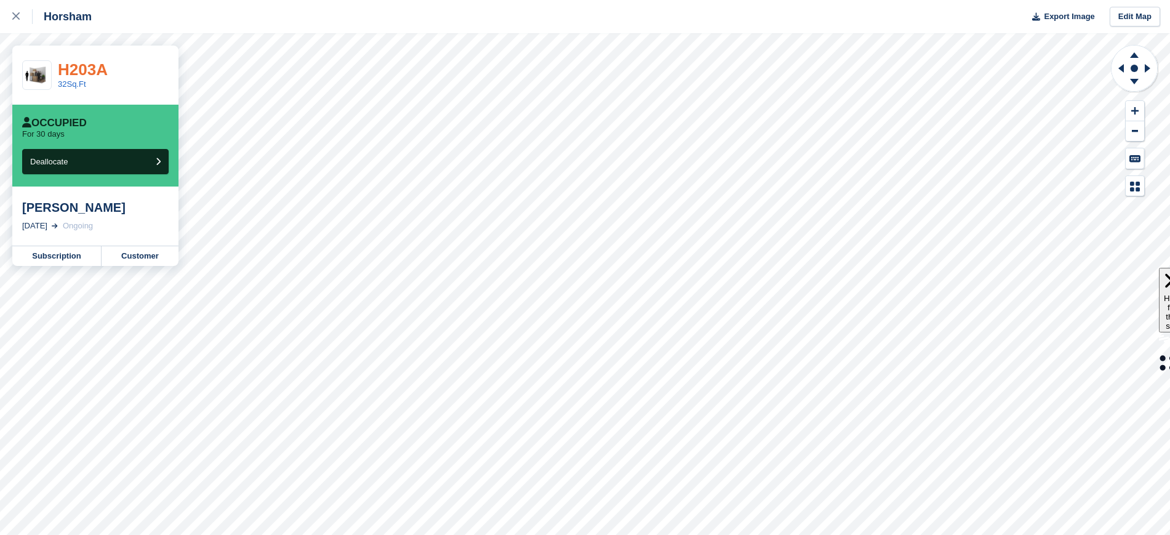
click at [79, 72] on link "H203A" at bounding box center [83, 69] width 50 height 18
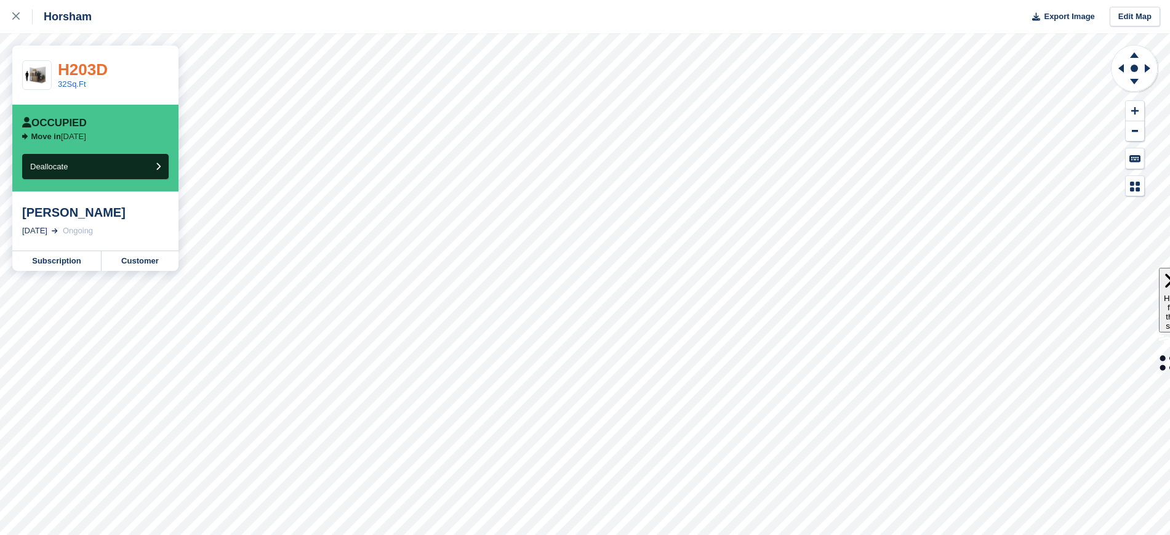
click at [106, 68] on link "H203D" at bounding box center [83, 69] width 50 height 18
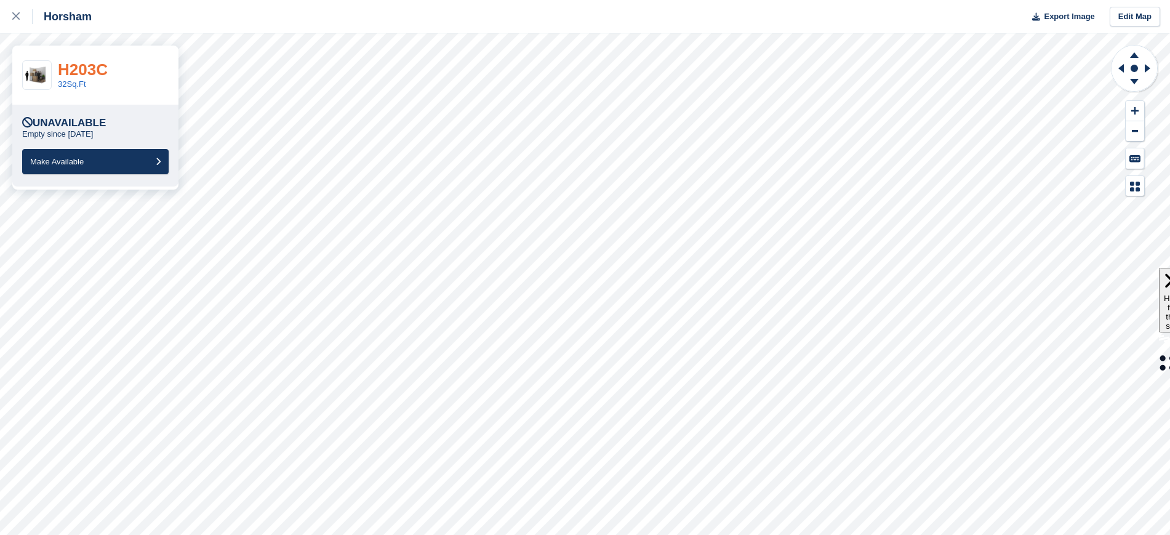
click at [82, 73] on link "H203C" at bounding box center [83, 69] width 50 height 18
click at [72, 70] on link "H202B" at bounding box center [83, 69] width 50 height 18
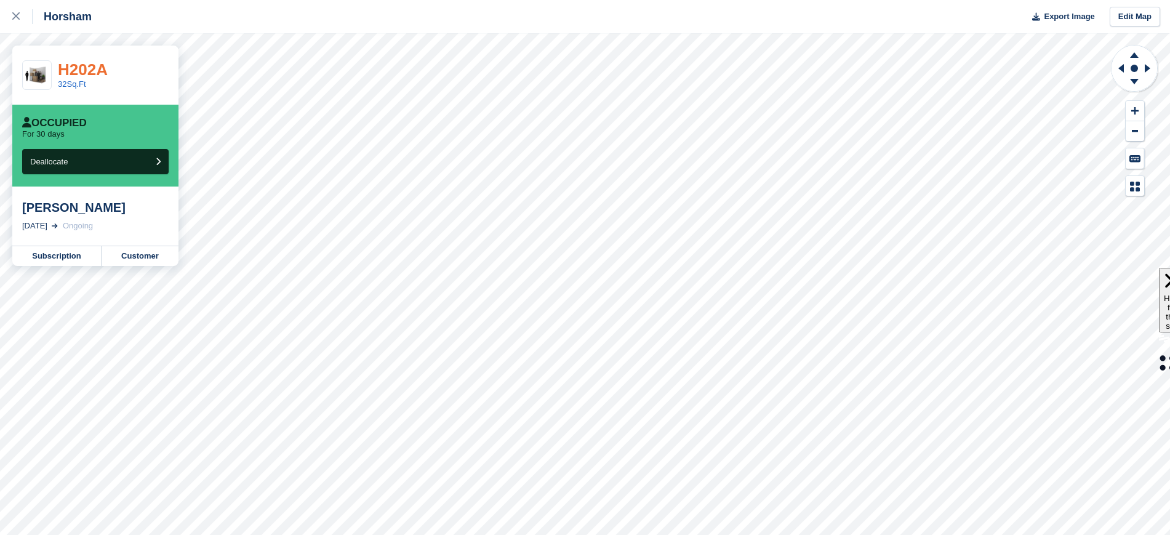
click at [74, 70] on link "H202A" at bounding box center [83, 69] width 50 height 18
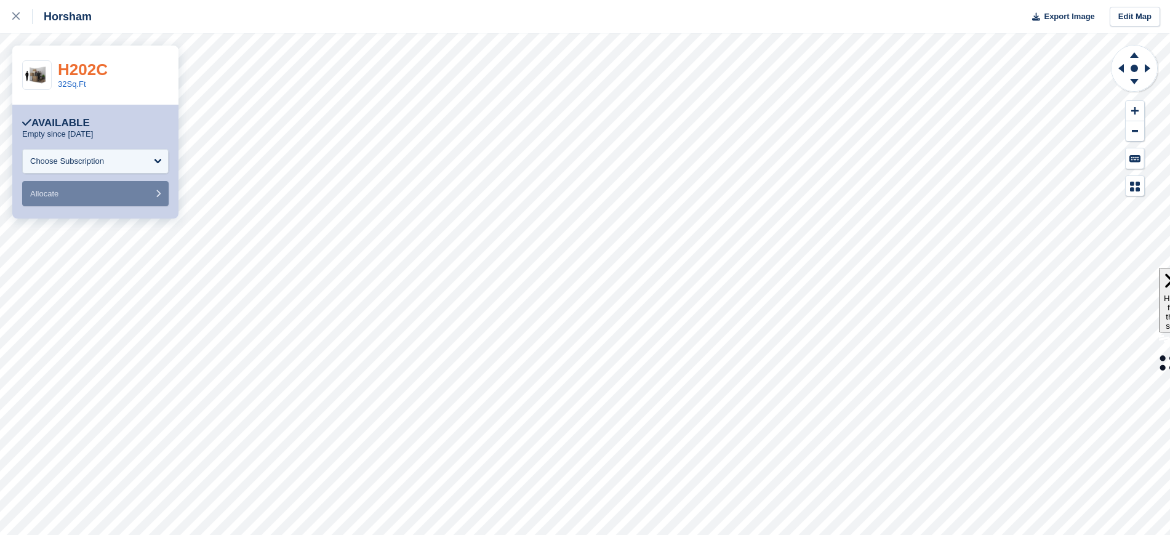
click at [85, 68] on link "H202C" at bounding box center [83, 69] width 50 height 18
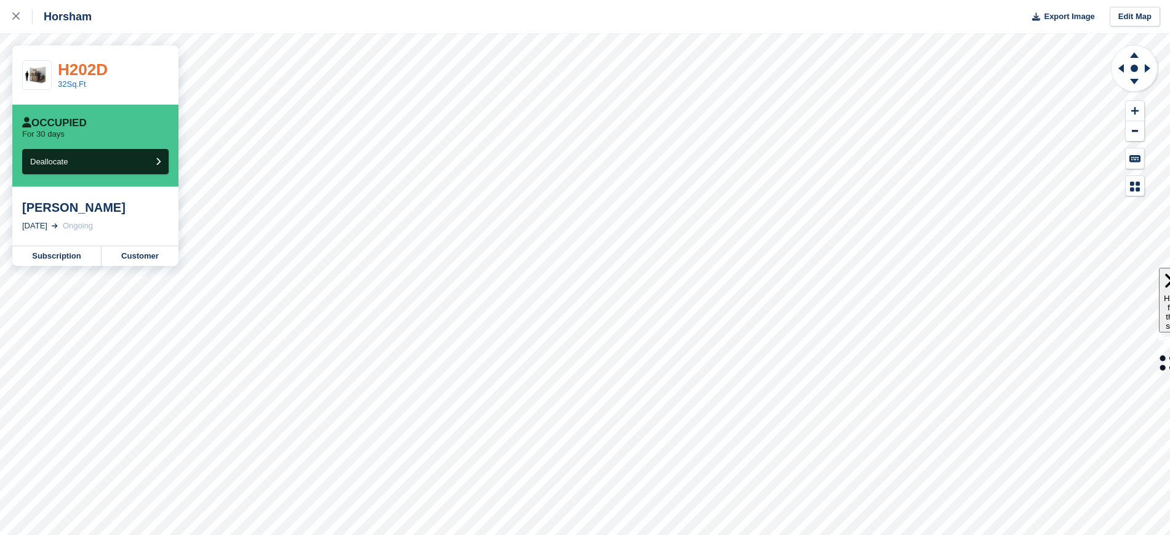
click at [88, 75] on link "H202D" at bounding box center [83, 69] width 50 height 18
click at [72, 73] on link "H203B" at bounding box center [83, 69] width 50 height 18
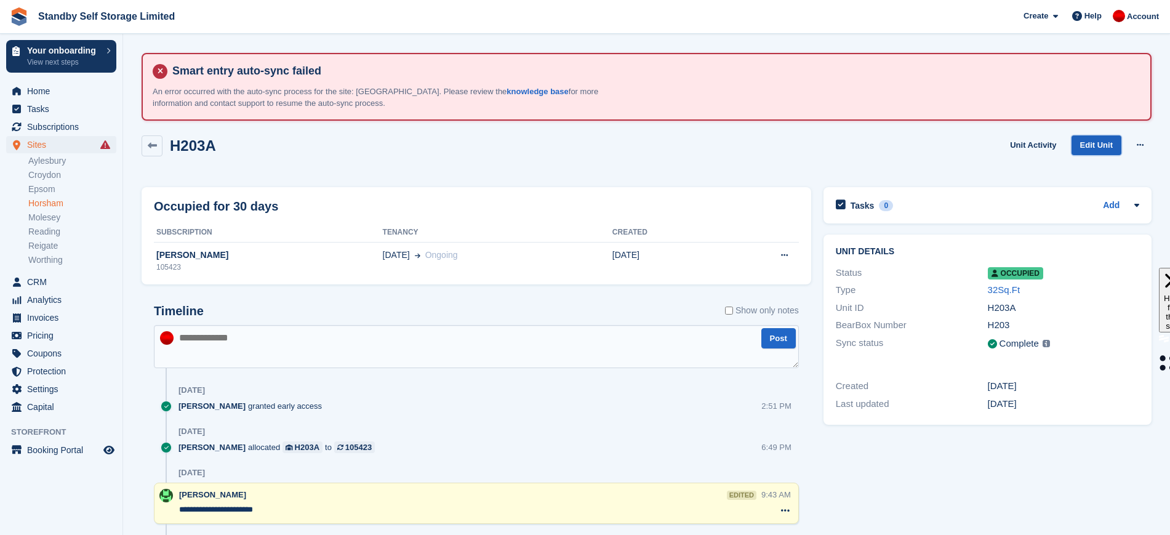
click at [1091, 142] on link "Edit Unit" at bounding box center [1097, 145] width 50 height 20
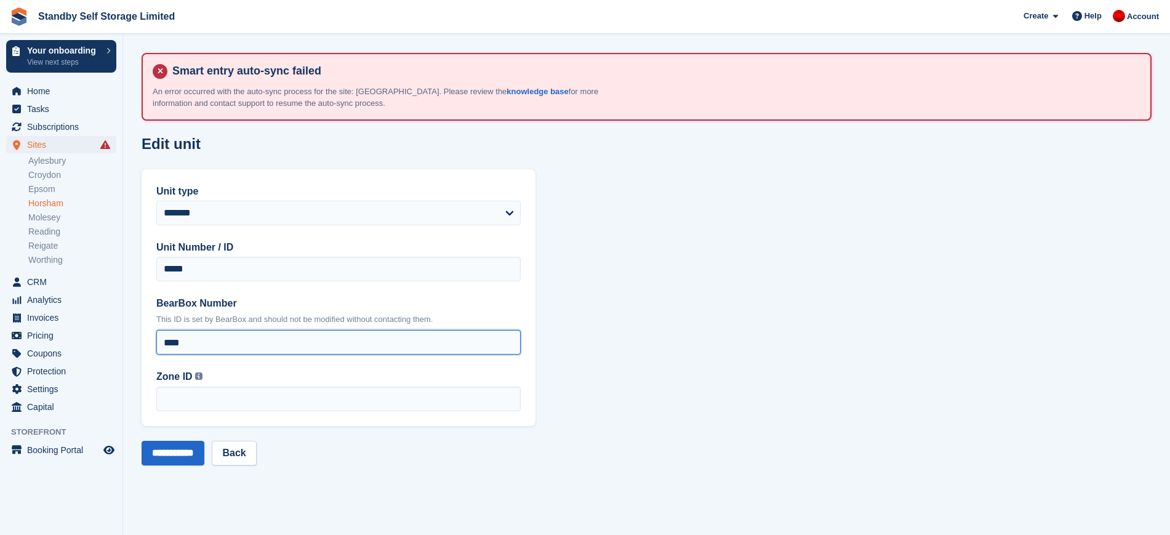
click at [366, 340] on input "****" at bounding box center [338, 342] width 364 height 25
type input "*****"
click at [161, 457] on input "**********" at bounding box center [173, 453] width 63 height 25
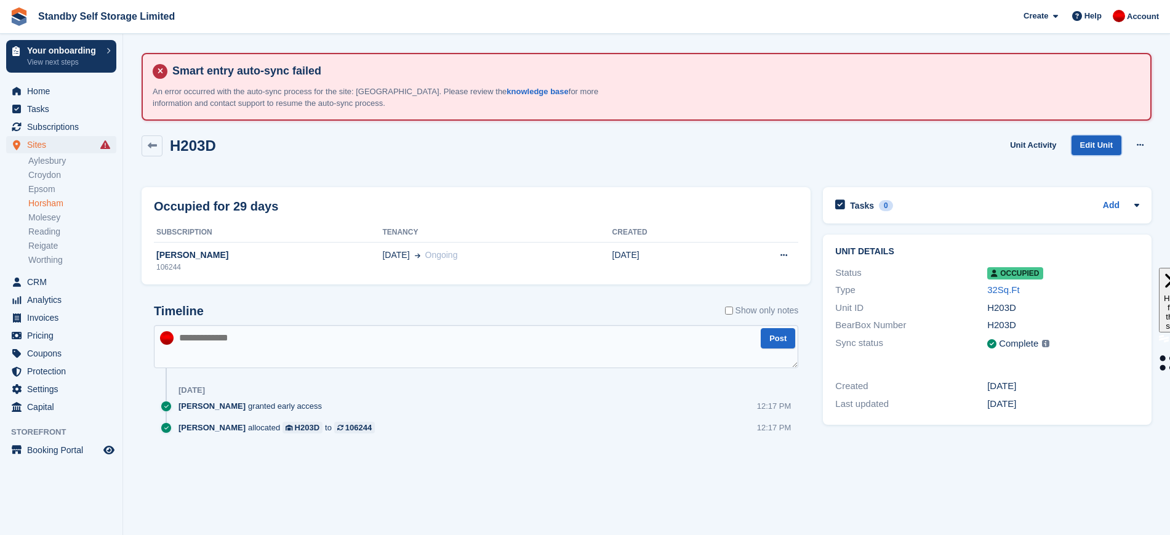
click at [1096, 144] on link "Edit Unit" at bounding box center [1097, 145] width 50 height 20
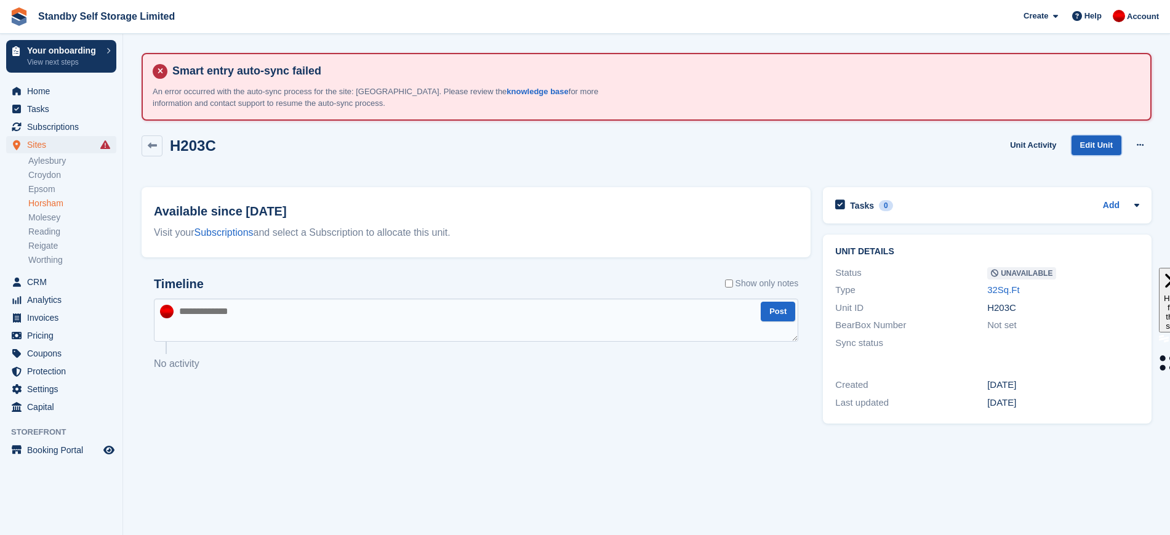
click at [1103, 151] on link "Edit Unit" at bounding box center [1097, 145] width 50 height 20
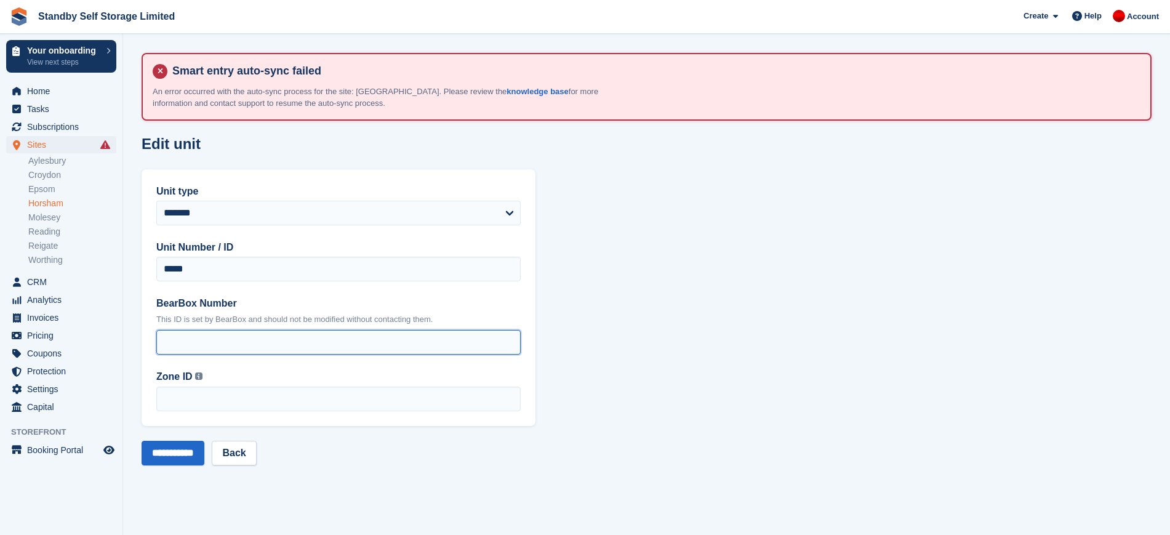
click at [335, 351] on input "BearBox Number" at bounding box center [338, 342] width 364 height 25
type input "*****"
click at [194, 449] on input "**********" at bounding box center [173, 453] width 63 height 25
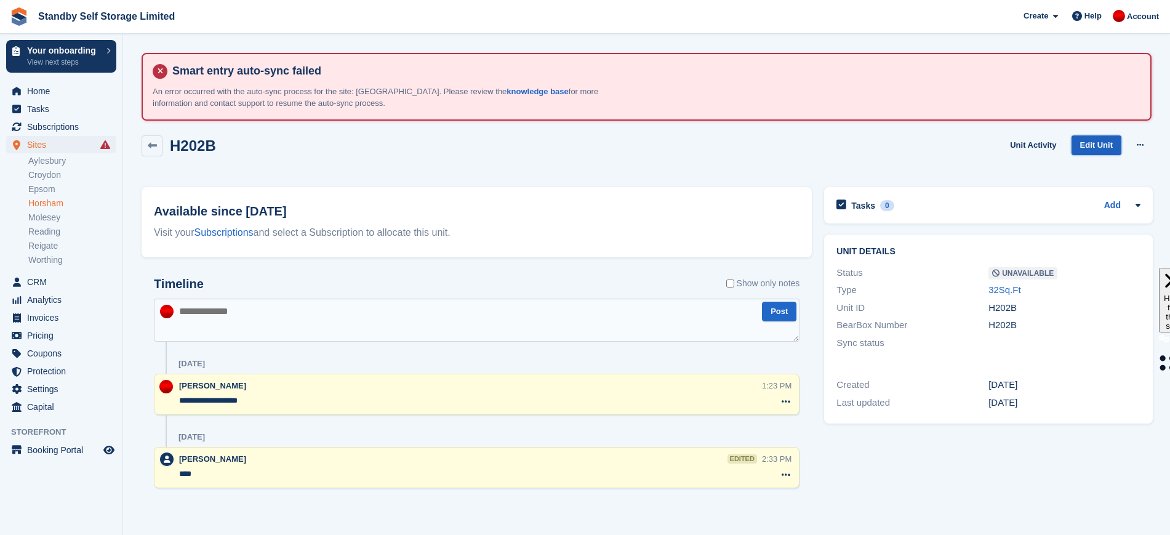
click at [1098, 145] on link "Edit Unit" at bounding box center [1097, 145] width 50 height 20
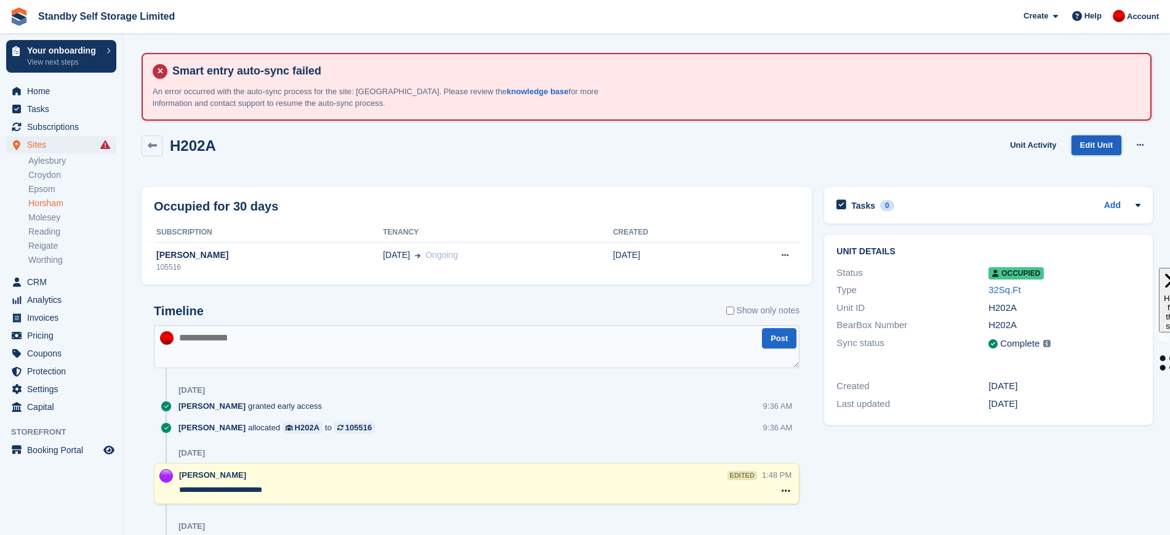
click at [1088, 147] on link "Edit Unit" at bounding box center [1097, 145] width 50 height 20
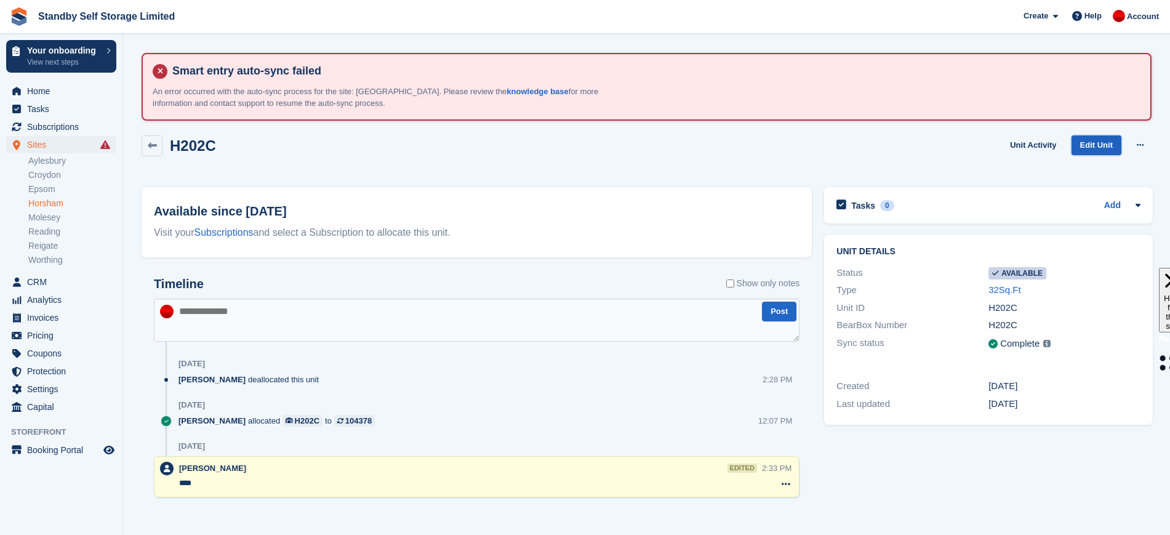
click at [1095, 145] on link "Edit Unit" at bounding box center [1097, 145] width 50 height 20
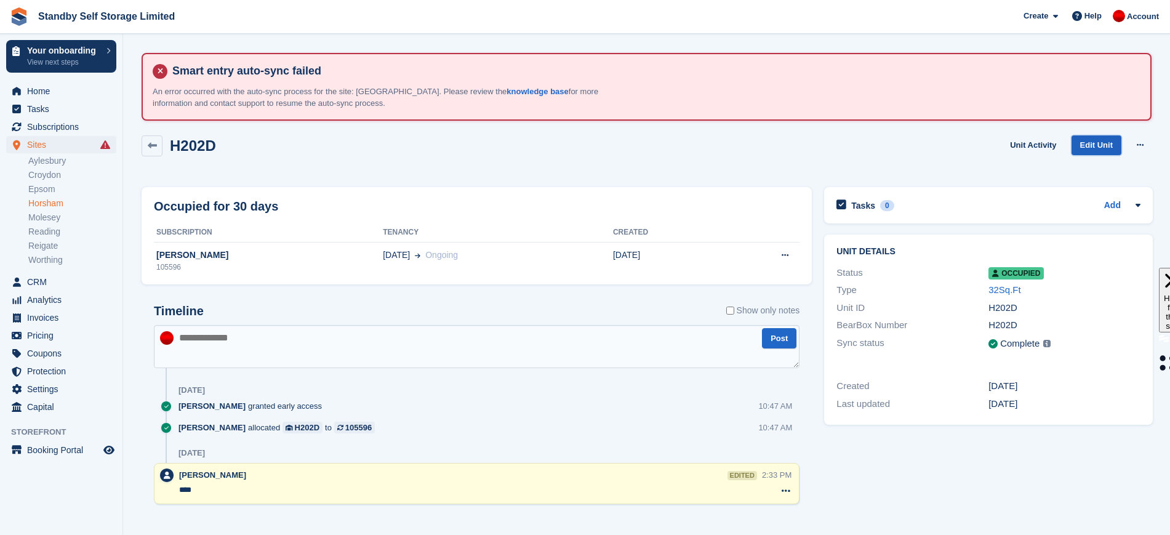
click at [1087, 140] on link "Edit Unit" at bounding box center [1097, 145] width 50 height 20
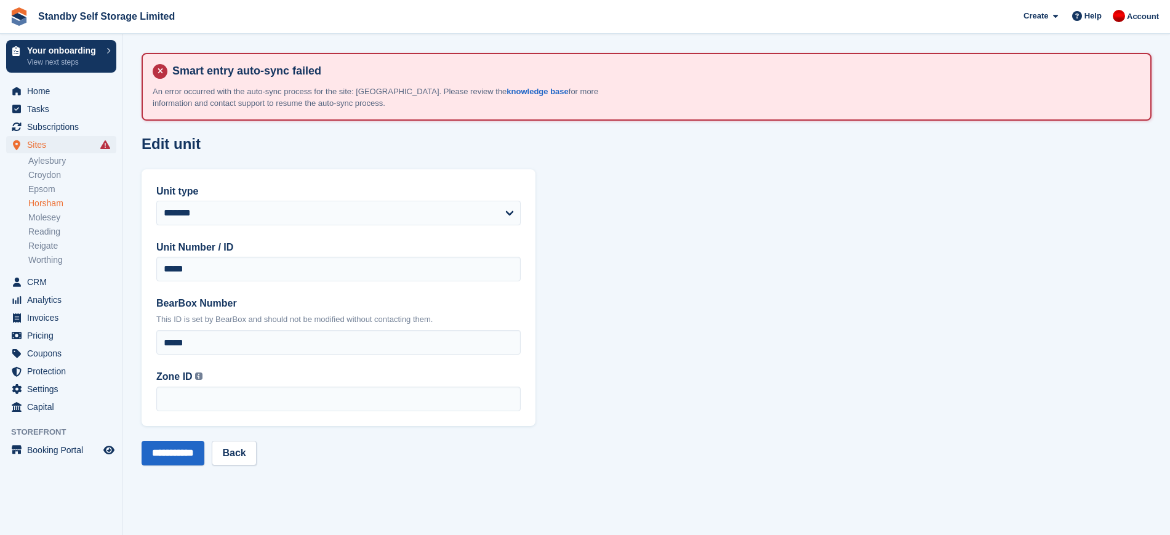
click at [693, 253] on section "**********" at bounding box center [646, 267] width 1047 height 535
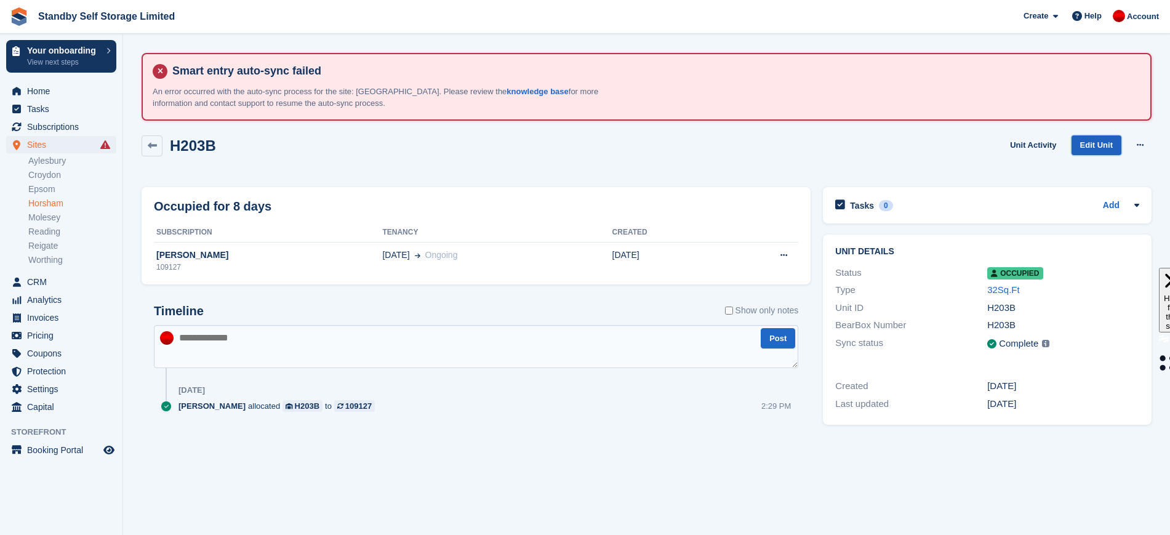
click at [1107, 146] on link "Edit Unit" at bounding box center [1097, 145] width 50 height 20
